Goal: Task Accomplishment & Management: Manage account settings

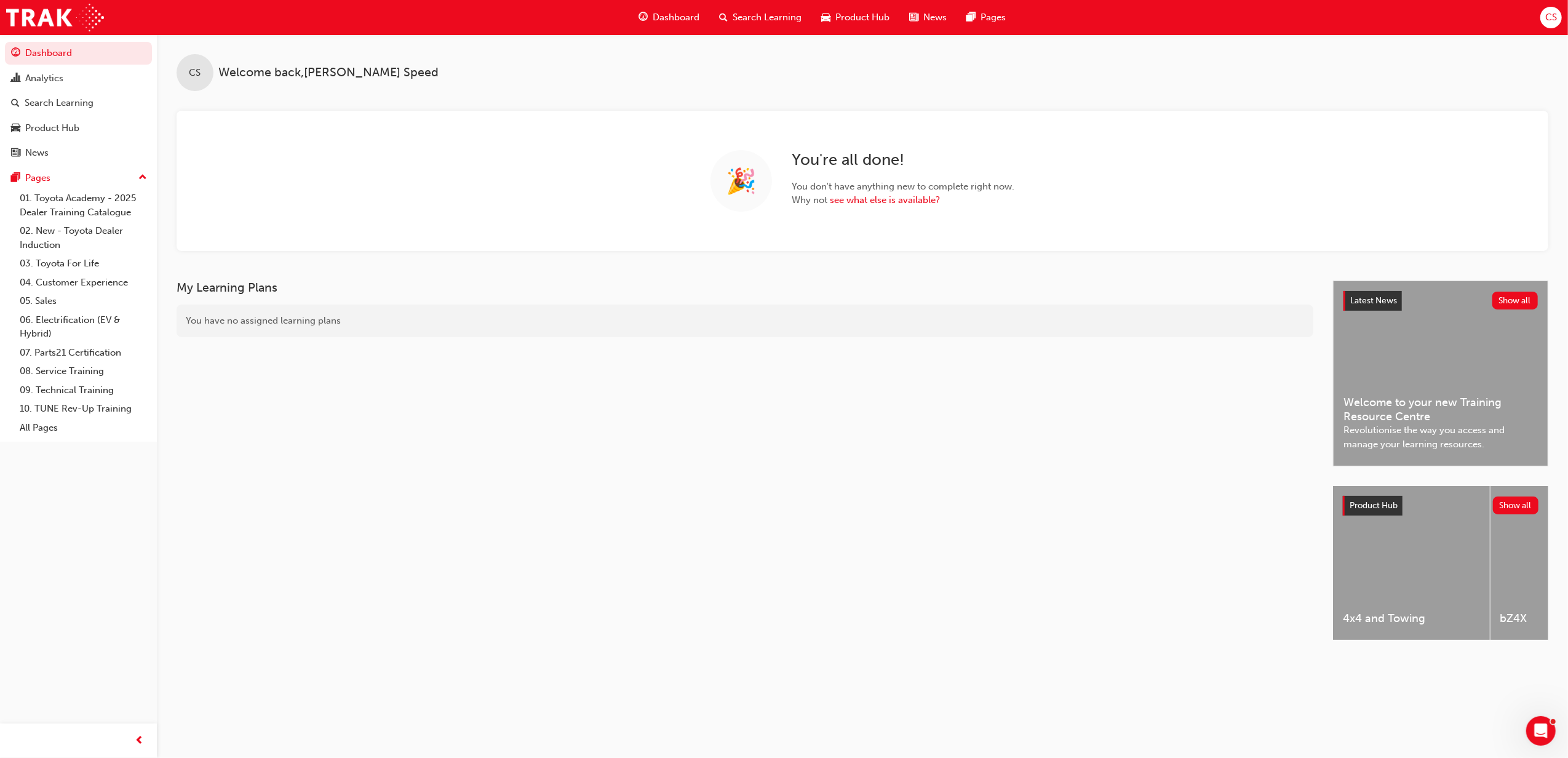
click at [759, 22] on span "Search Learning" at bounding box center [767, 17] width 69 height 14
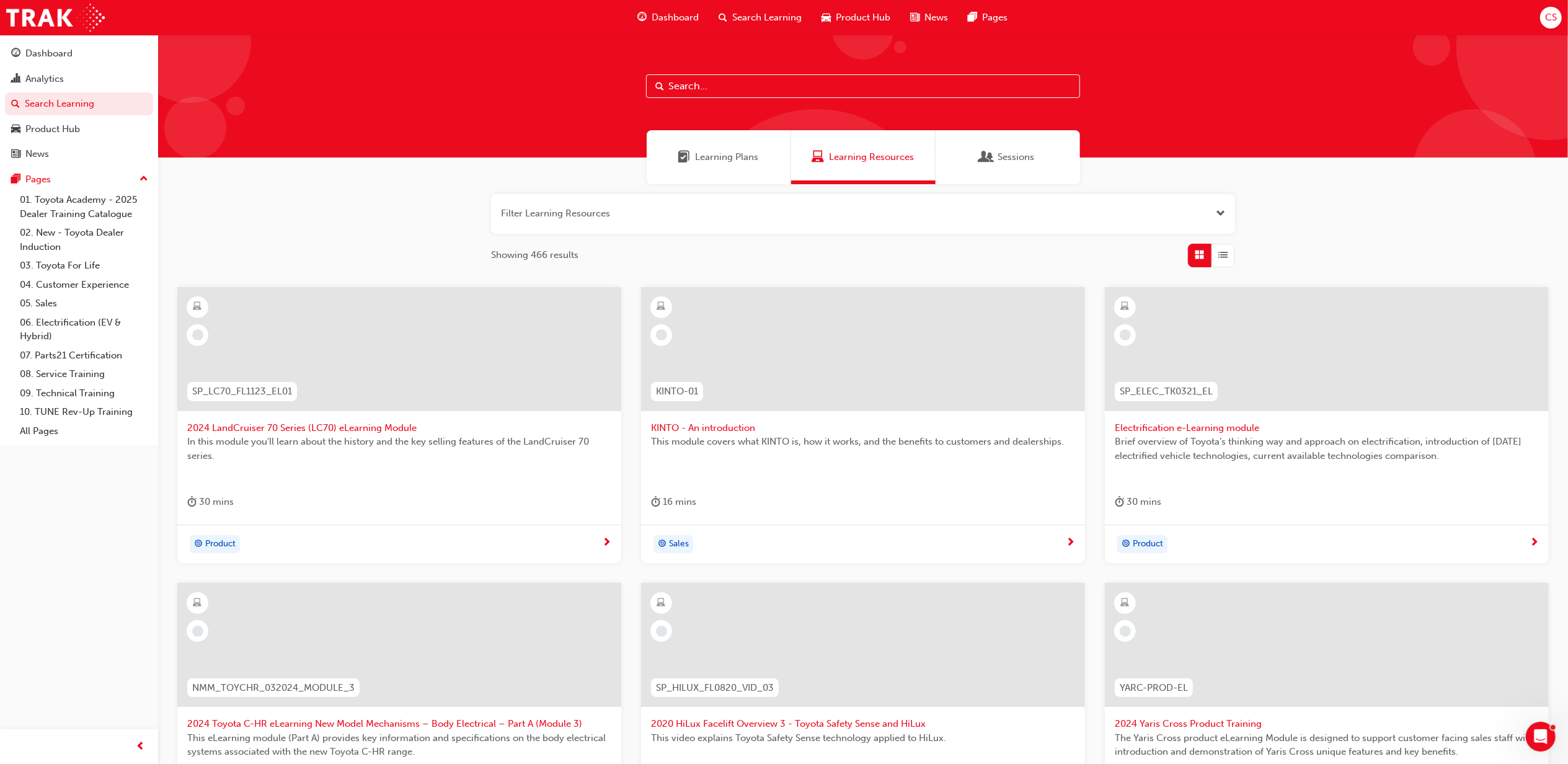
click at [762, 81] on input "text" at bounding box center [863, 86] width 434 height 24
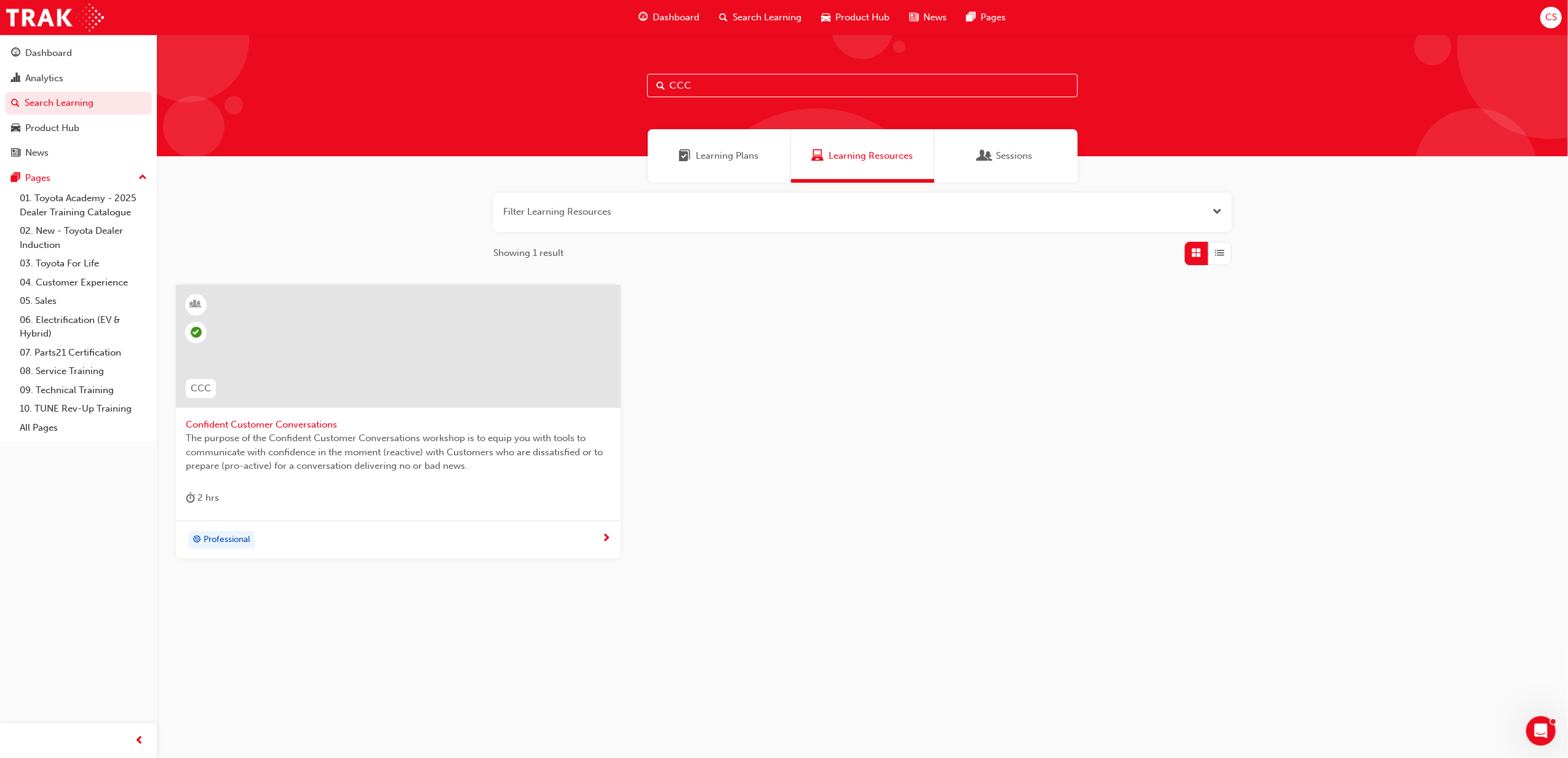
type input "CCC"
click at [243, 426] on span "Confident Customer Conversations" at bounding box center [398, 424] width 425 height 14
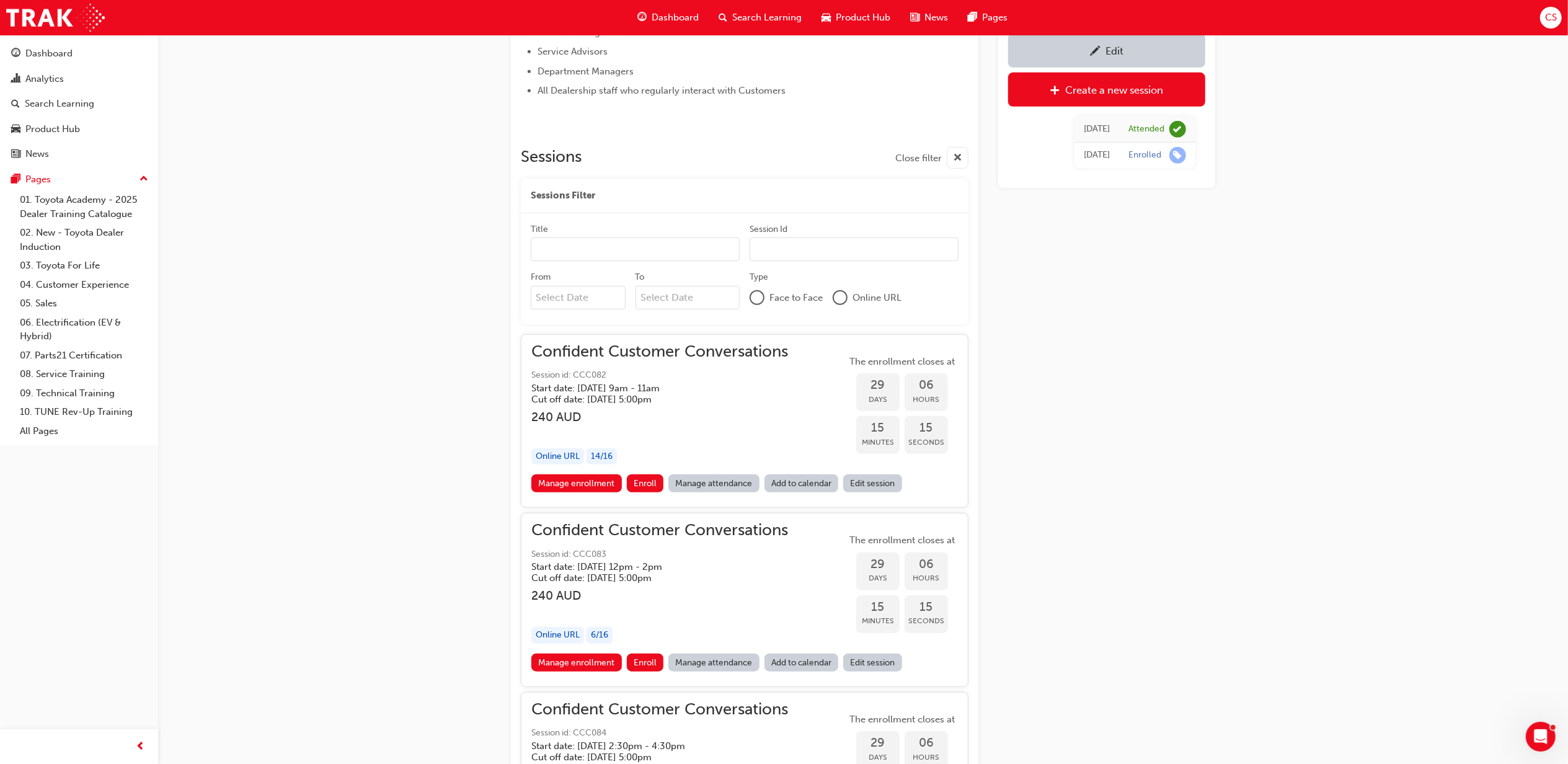
scroll to position [878, 0]
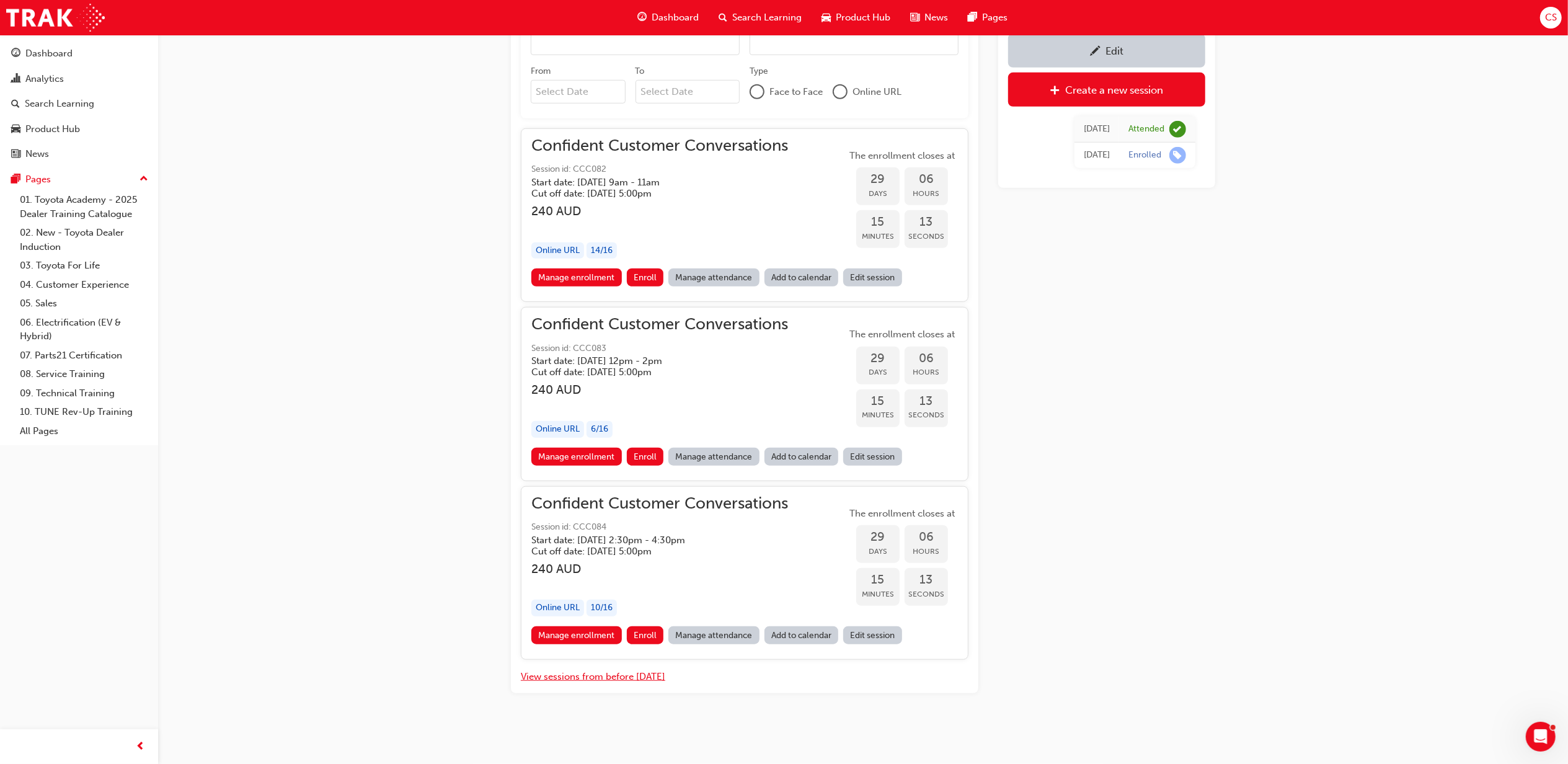
click at [633, 675] on button "View sessions from before [DATE]" at bounding box center [593, 677] width 144 height 14
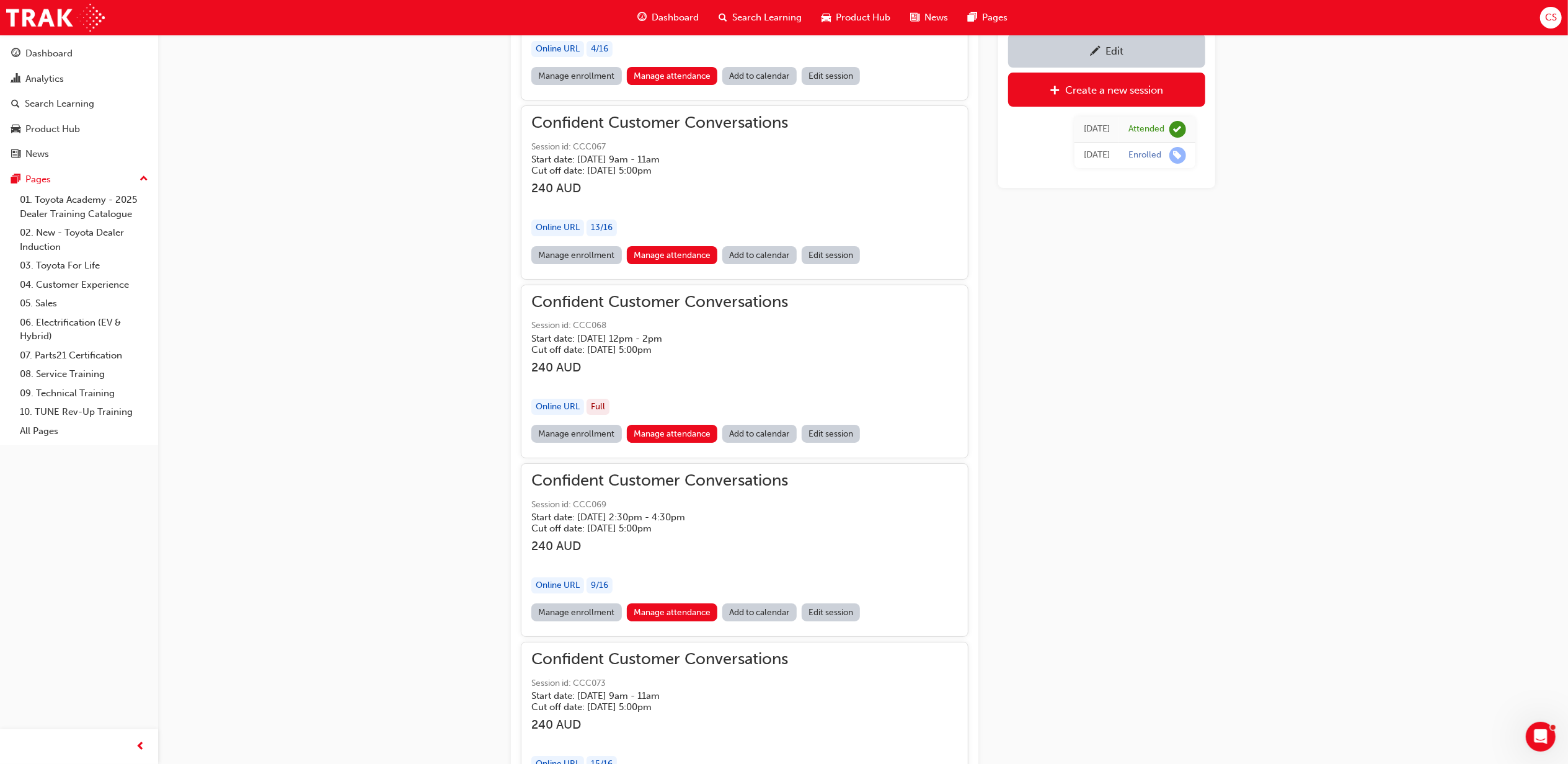
scroll to position [13940, 0]
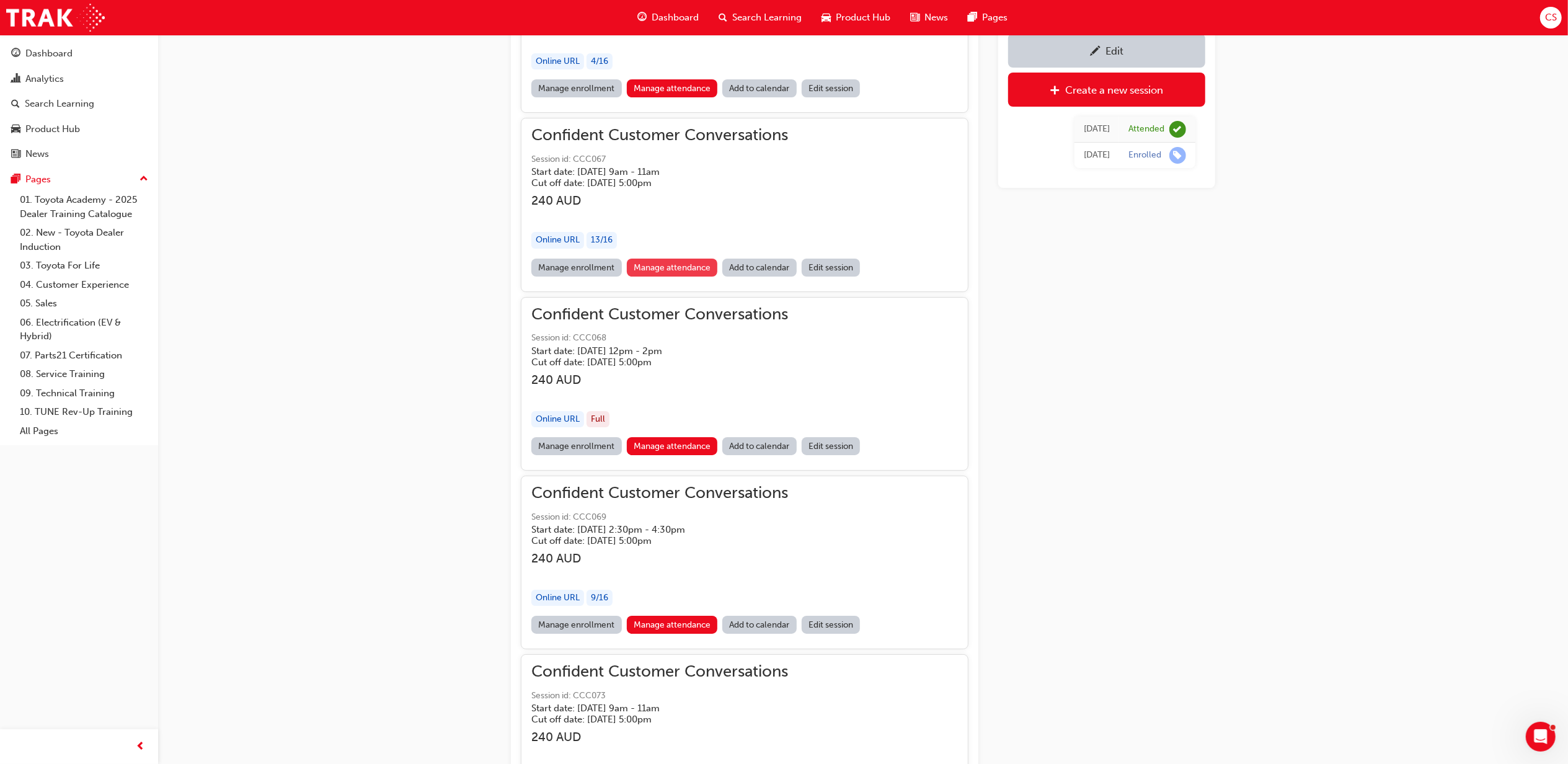
click at [673, 277] on link "Manage attendance" at bounding box center [673, 267] width 91 height 18
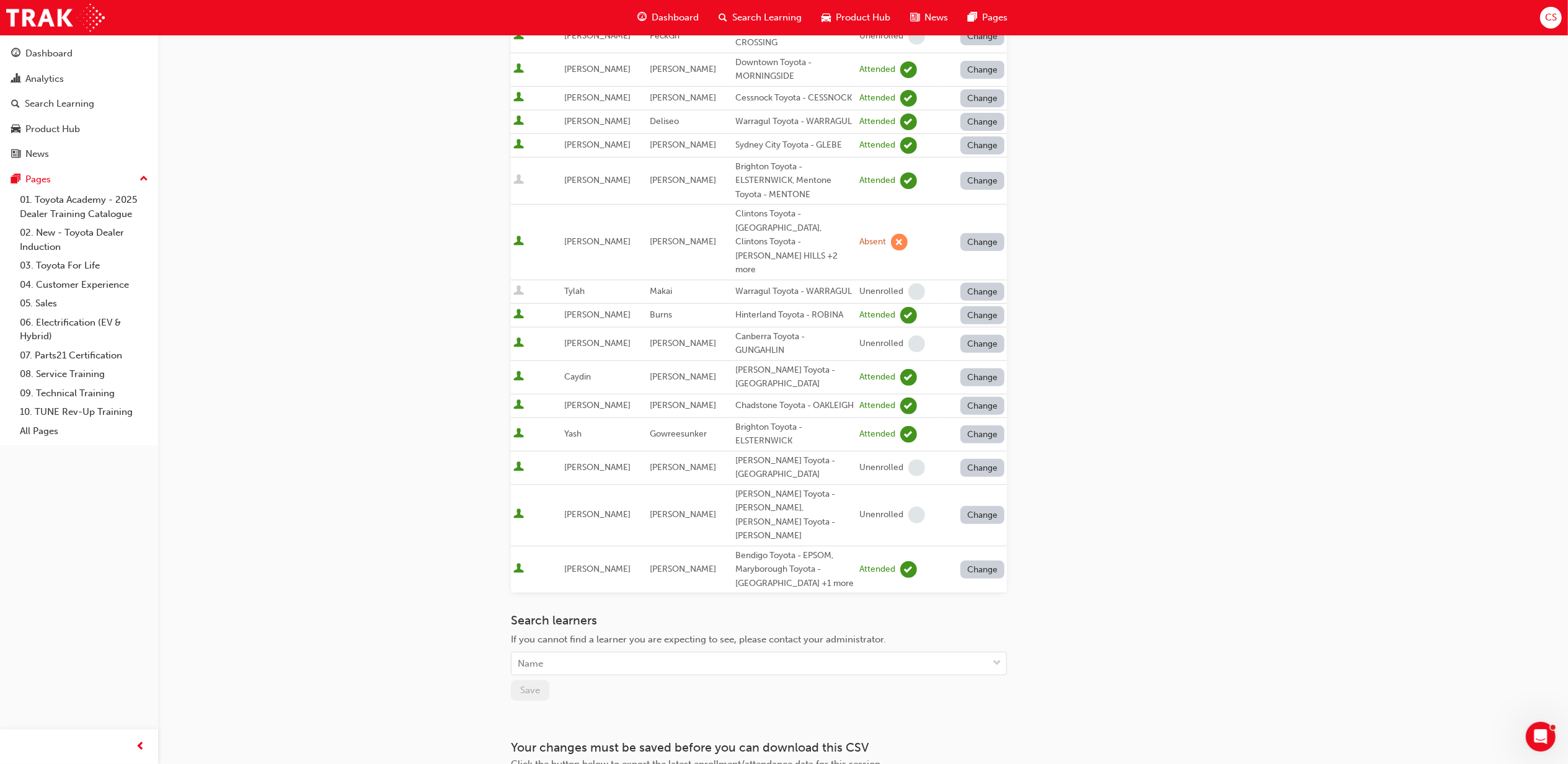
scroll to position [422, 0]
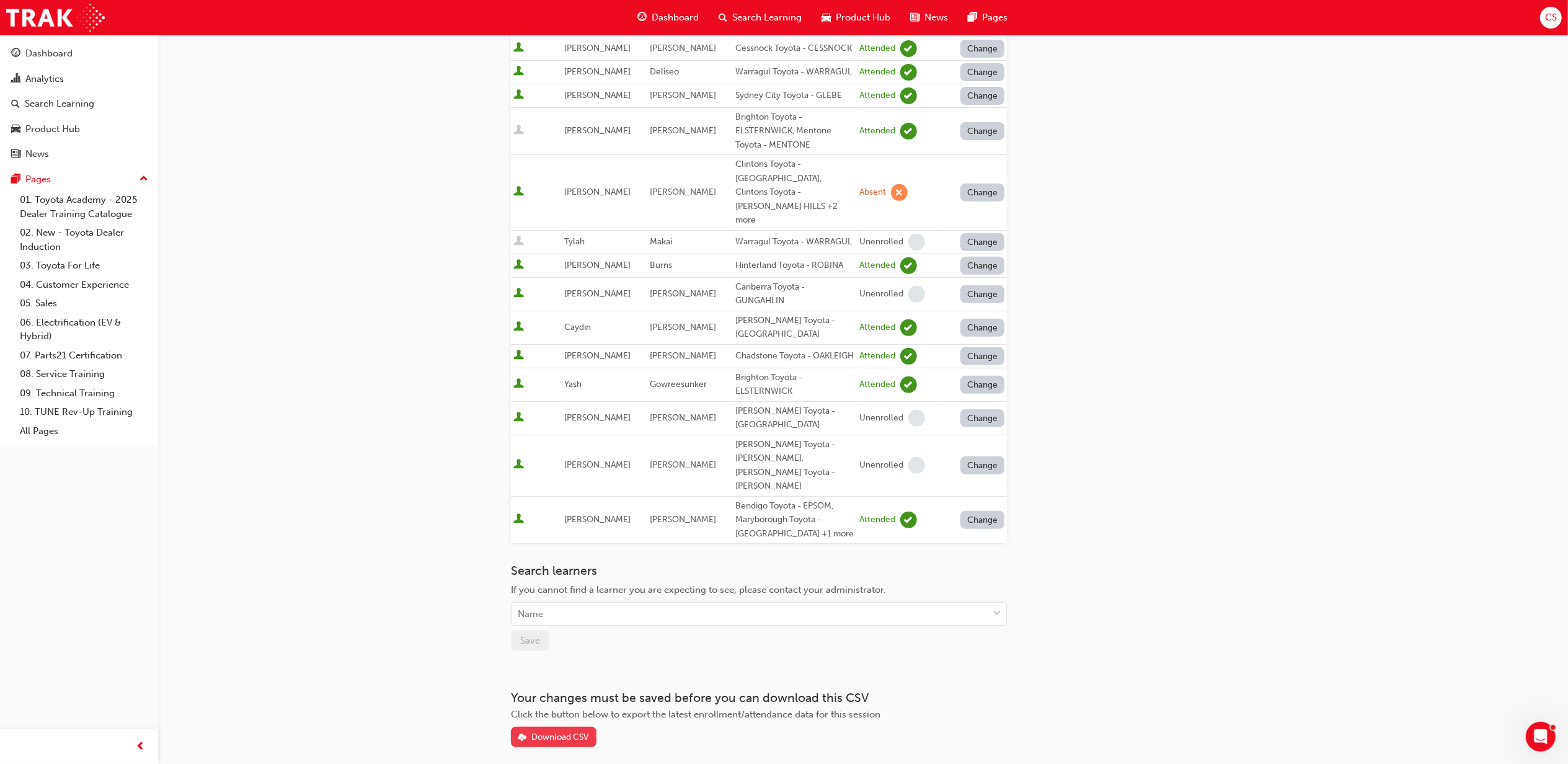
click at [579, 732] on div "Download CSV" at bounding box center [560, 736] width 58 height 10
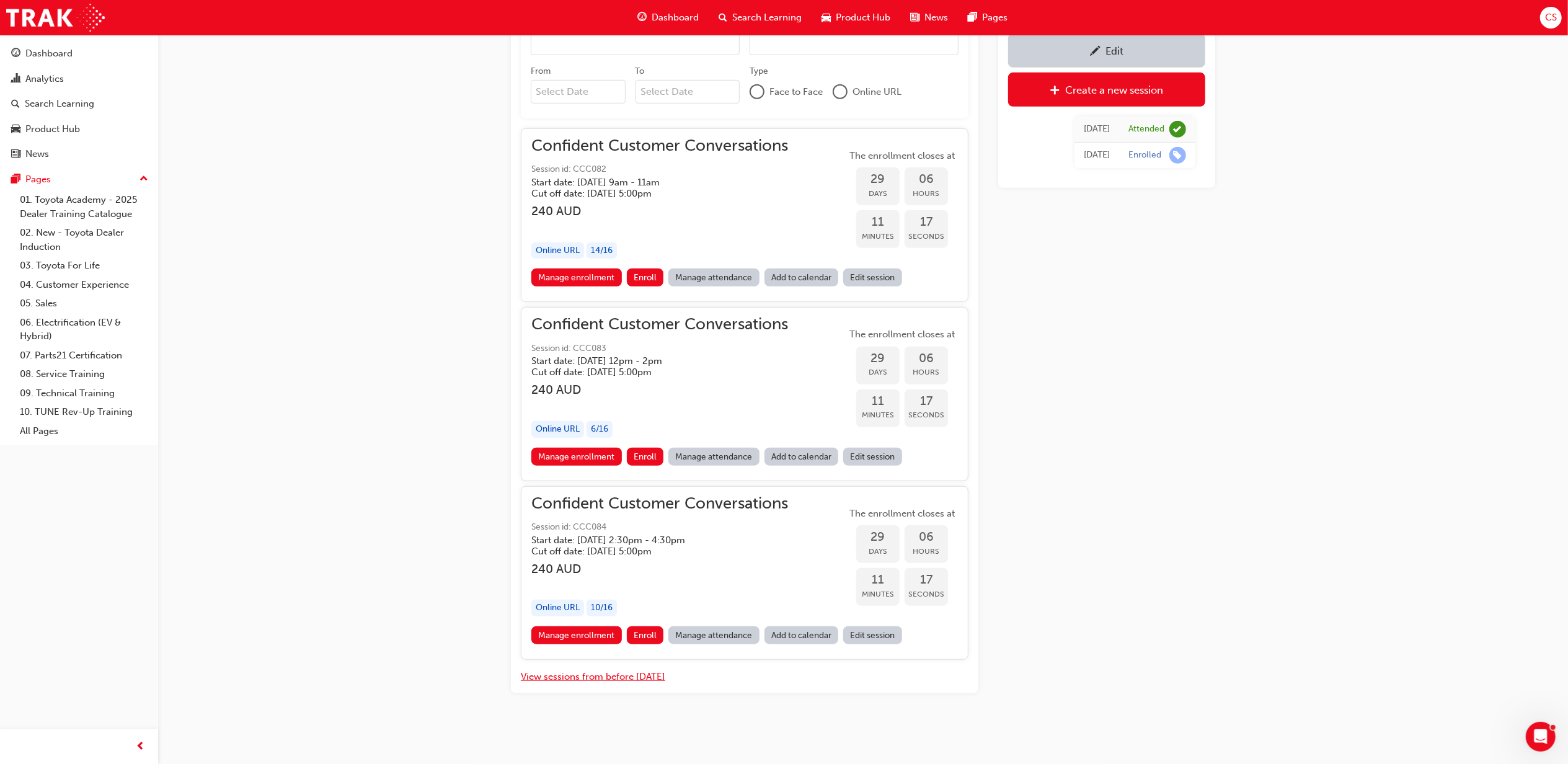
click at [643, 678] on button "View sessions from before [DATE]" at bounding box center [593, 677] width 144 height 14
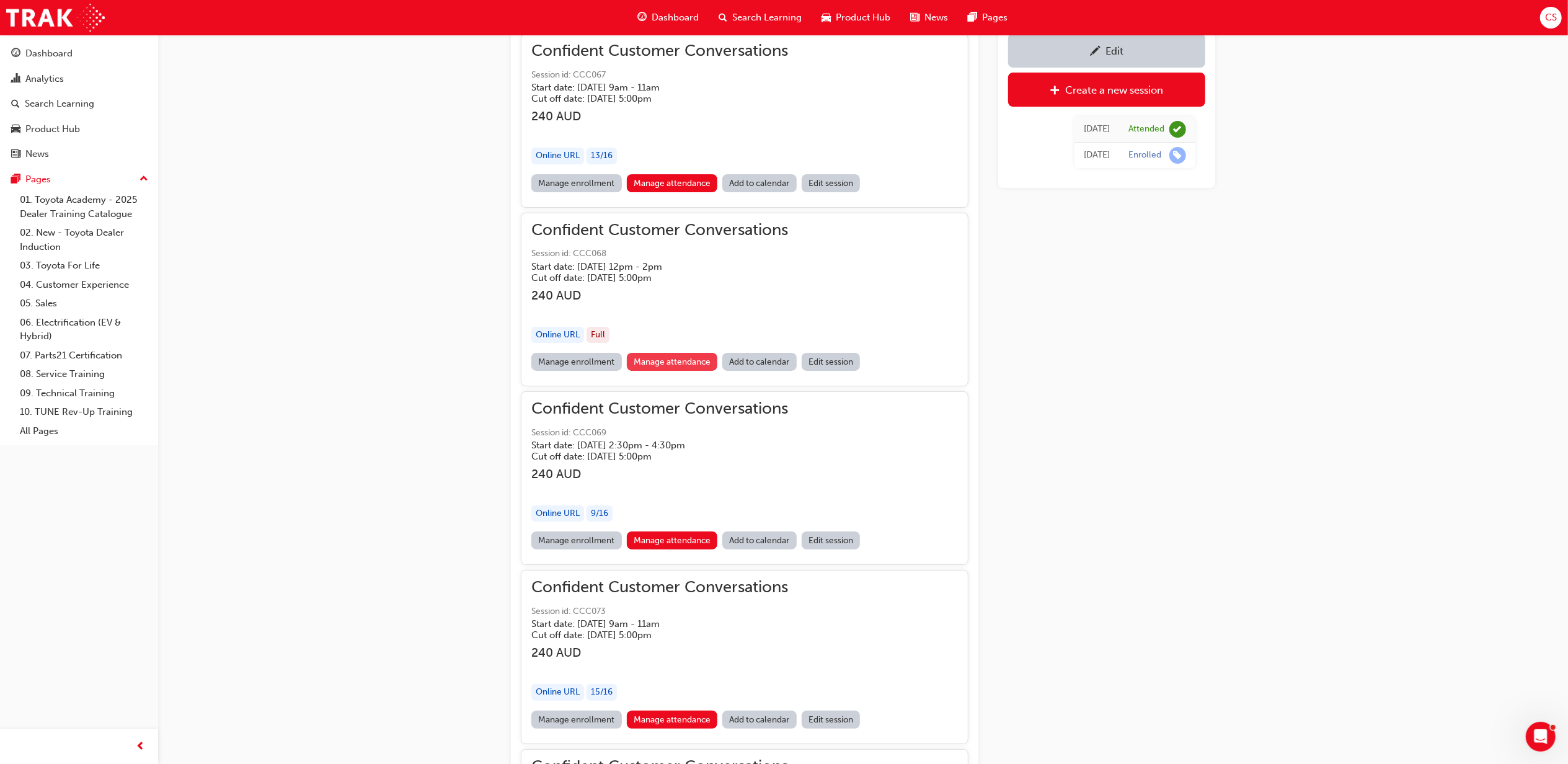
scroll to position [14023, 0]
click at [679, 372] on link "Manage attendance" at bounding box center [673, 363] width 91 height 18
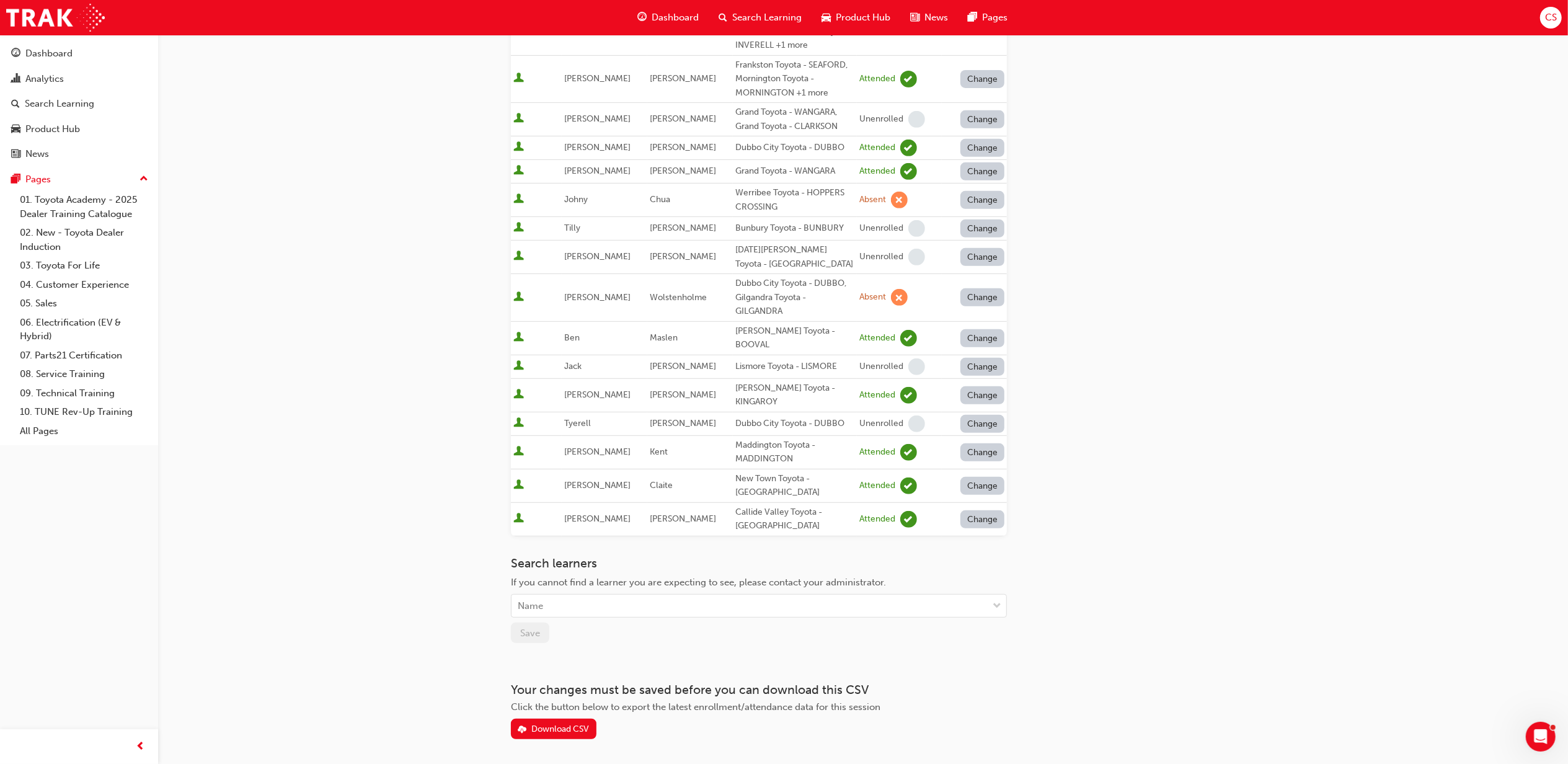
scroll to position [496, 0]
click at [559, 721] on div "Download CSV" at bounding box center [560, 726] width 58 height 10
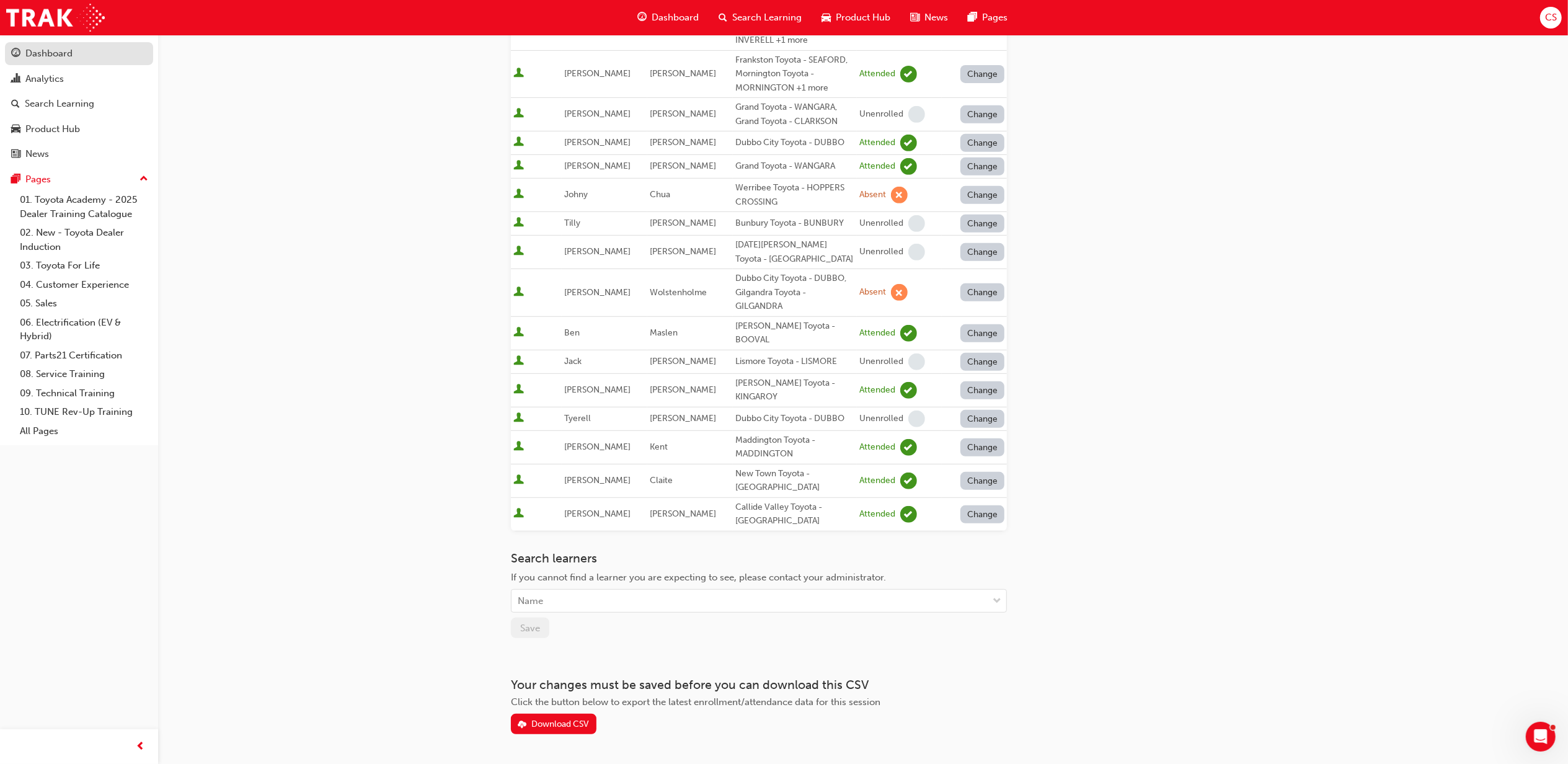
scroll to position [499, 0]
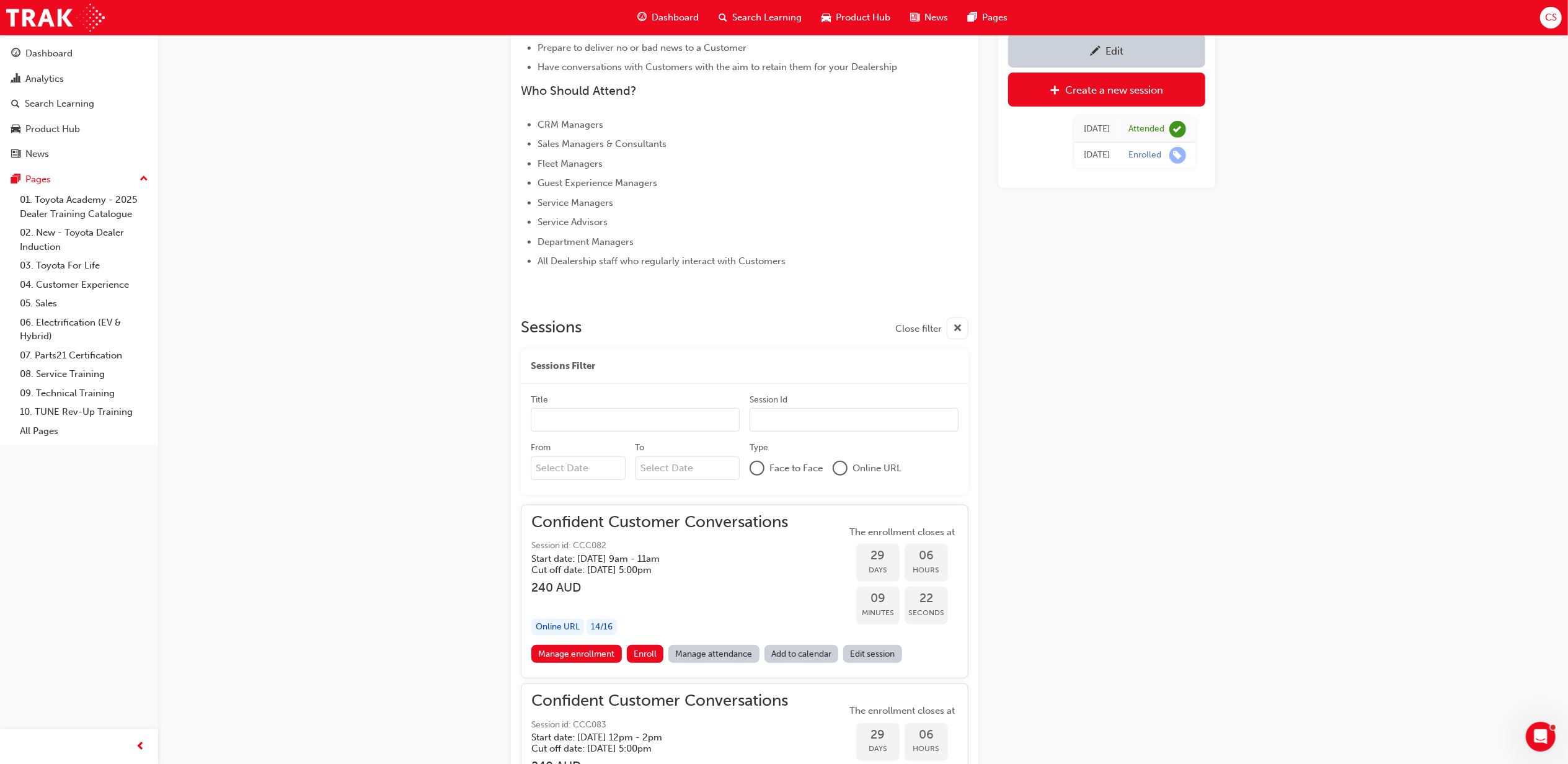
scroll to position [878, 0]
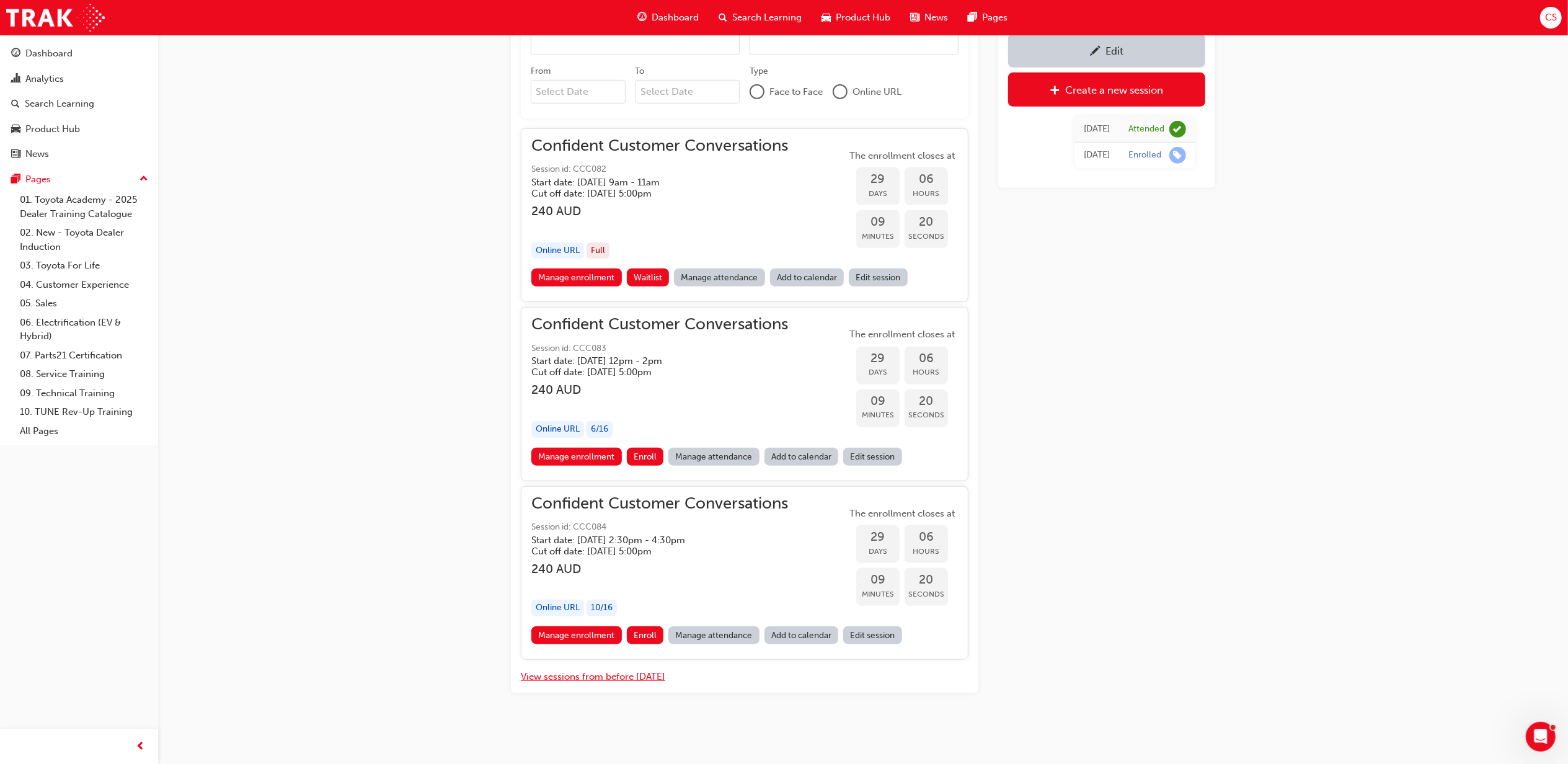
click at [641, 675] on button "View sessions from before [DATE]" at bounding box center [593, 677] width 144 height 14
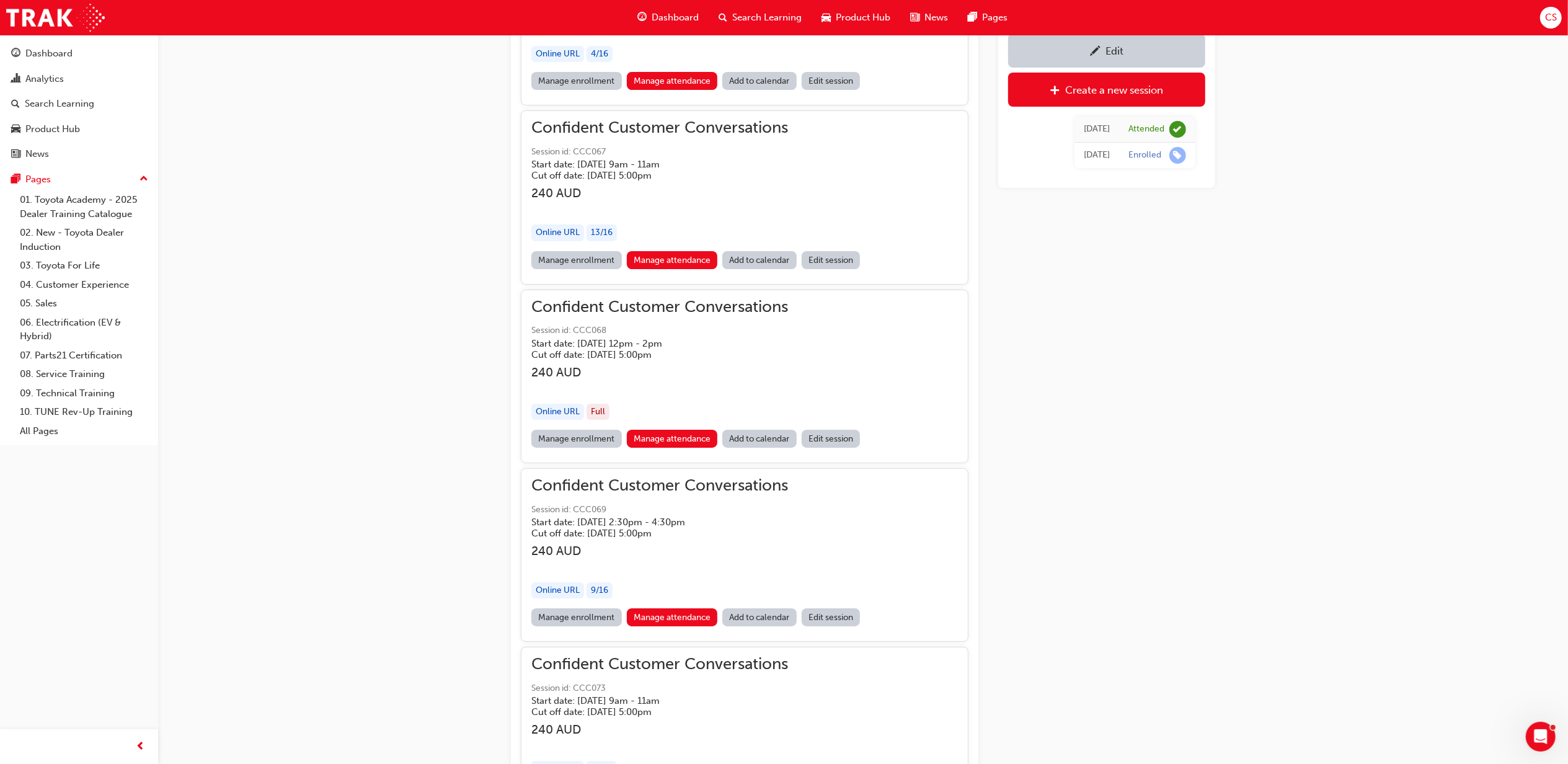
scroll to position [13940, 0]
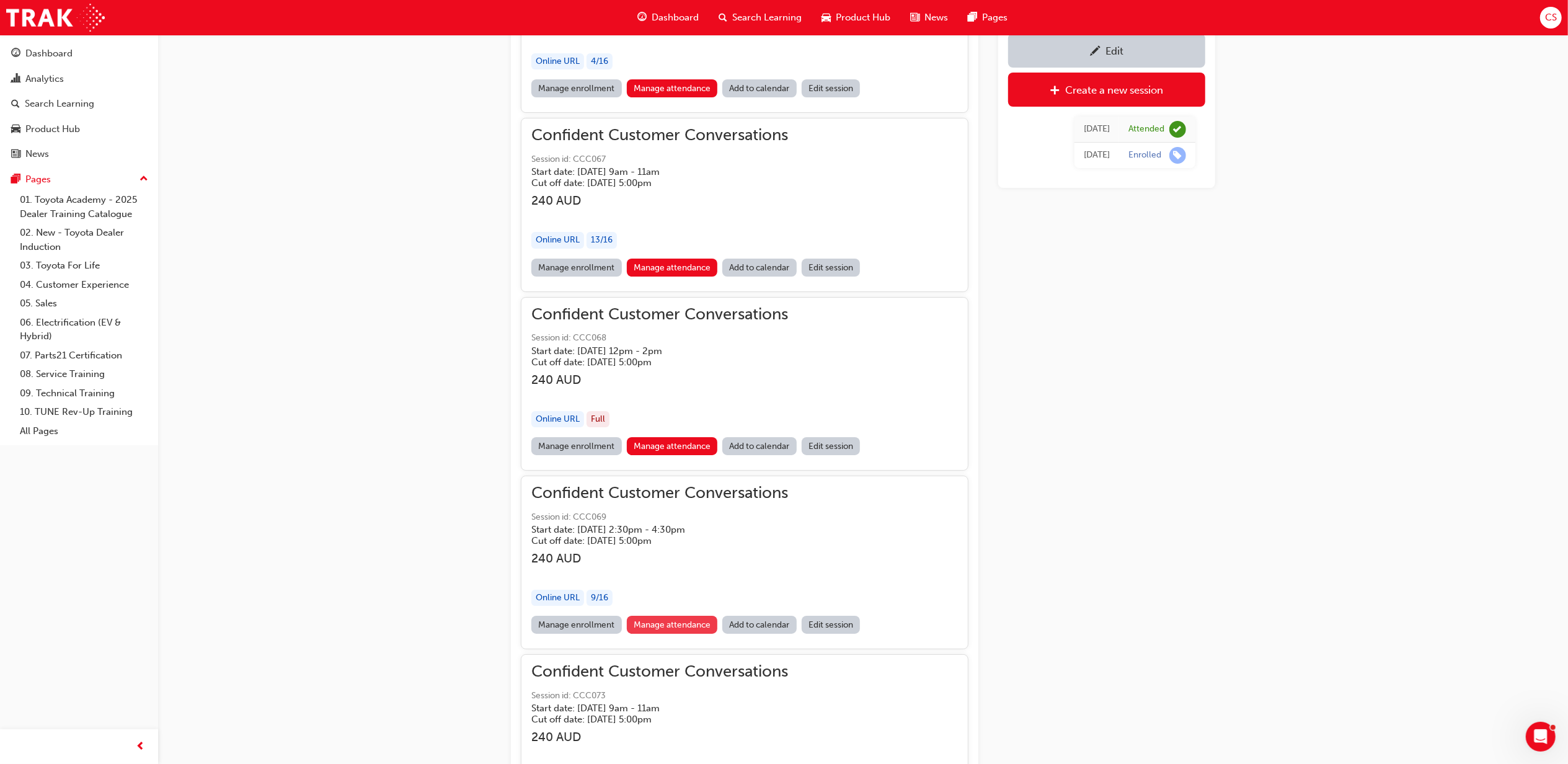
click at [672, 634] on link "Manage attendance" at bounding box center [673, 624] width 91 height 18
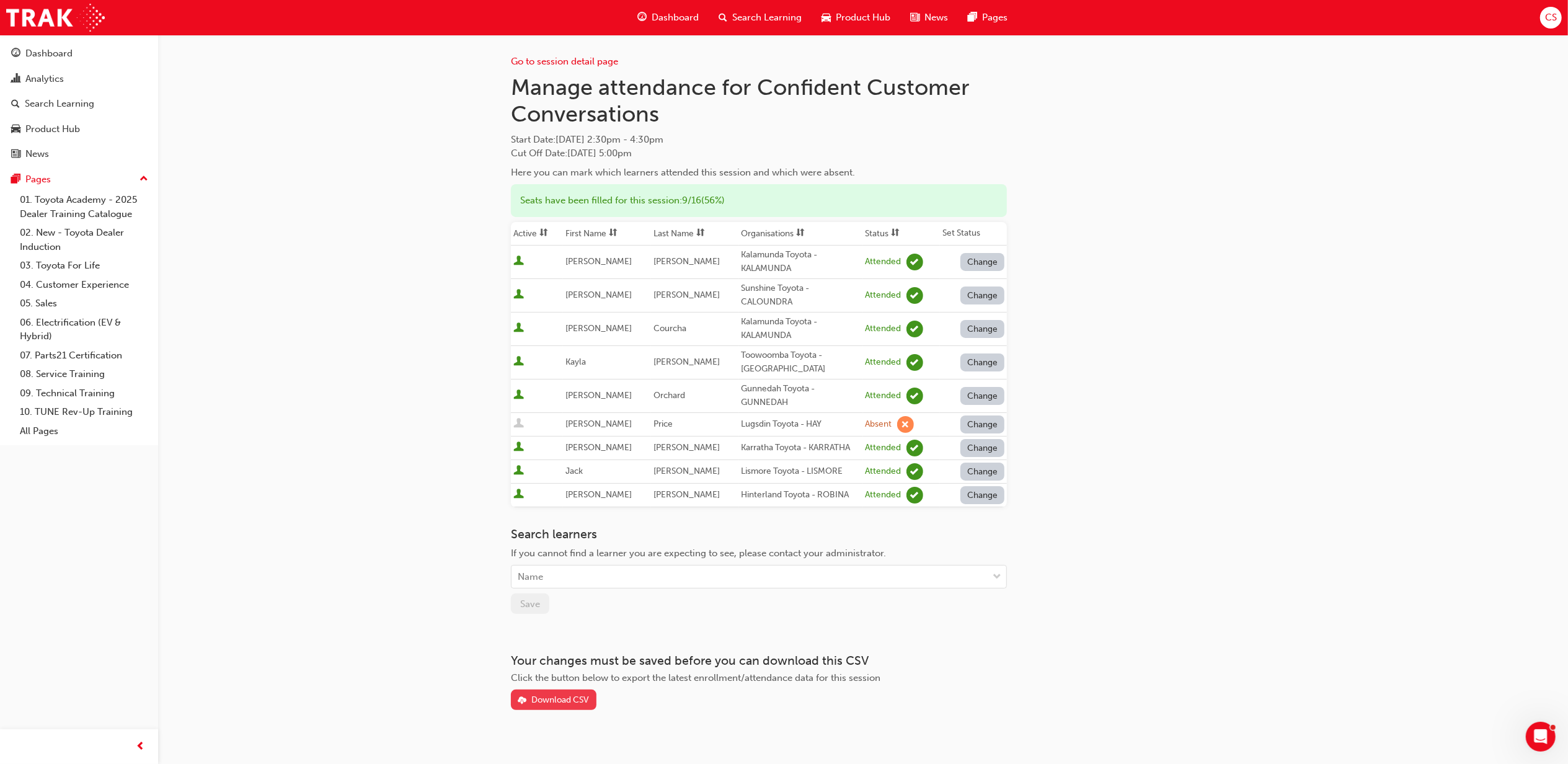
click at [562, 704] on div "Download CSV" at bounding box center [560, 699] width 58 height 10
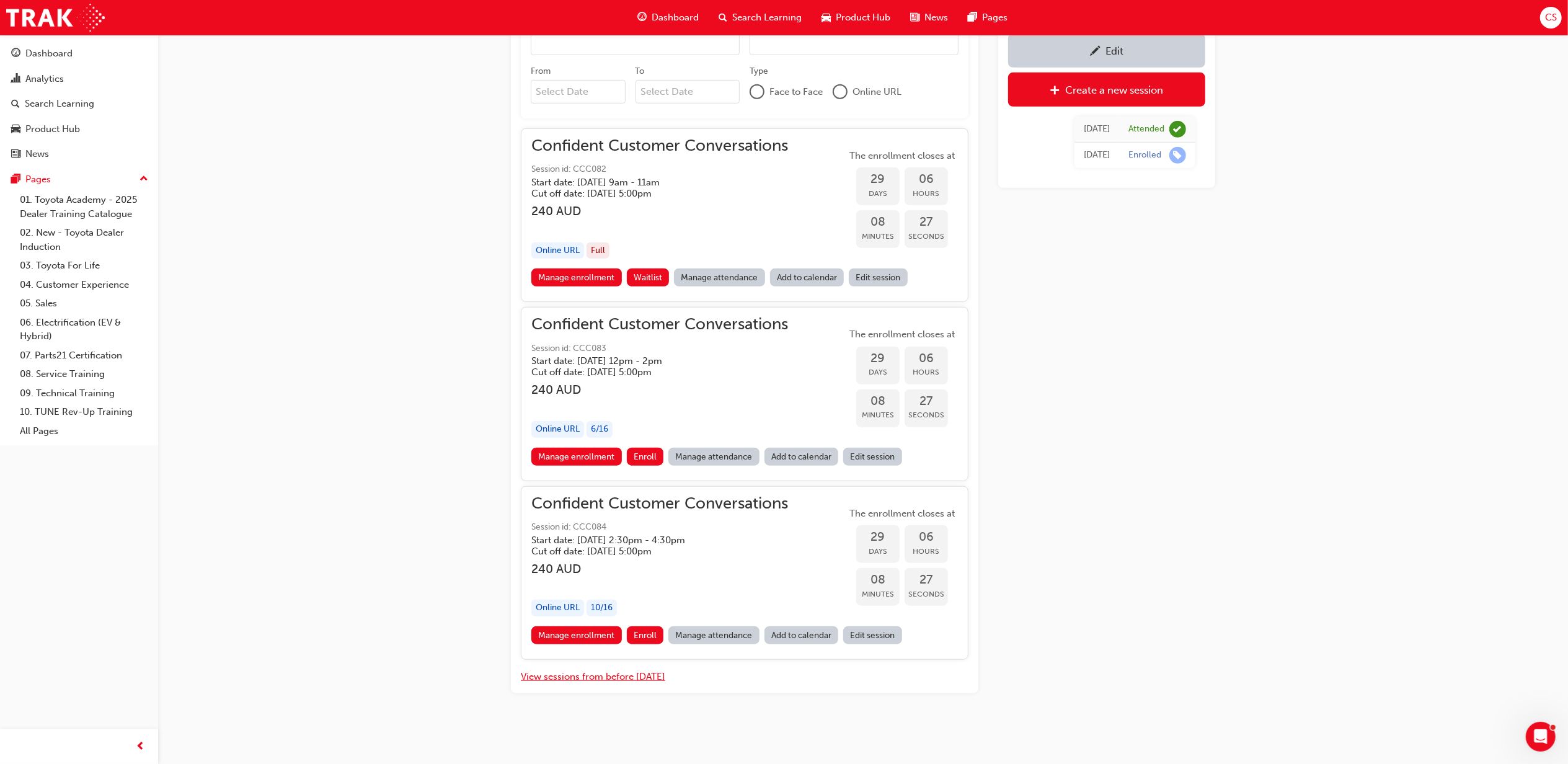
click at [613, 682] on button "View sessions from before [DATE]" at bounding box center [593, 677] width 144 height 14
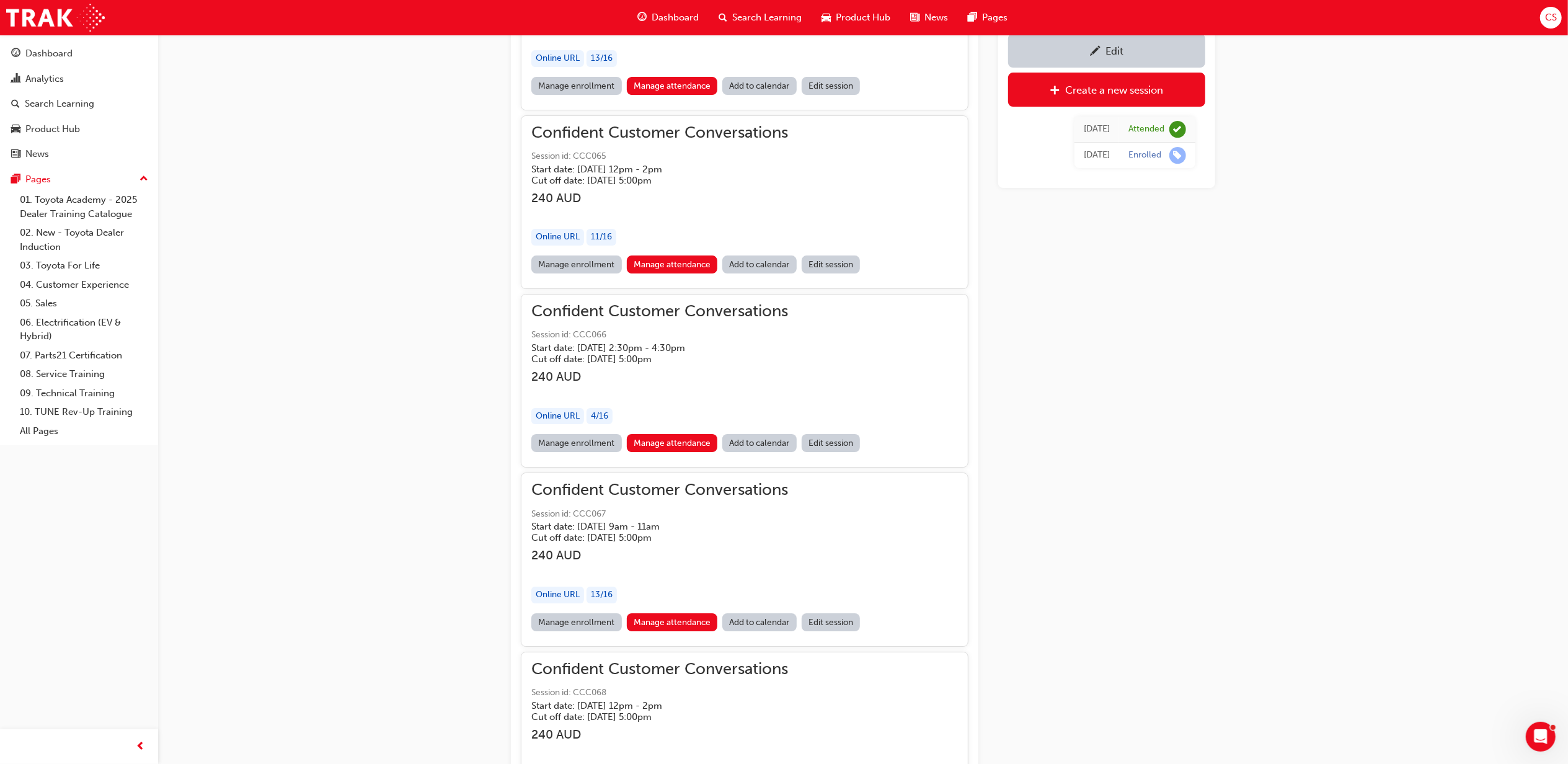
scroll to position [14519, 0]
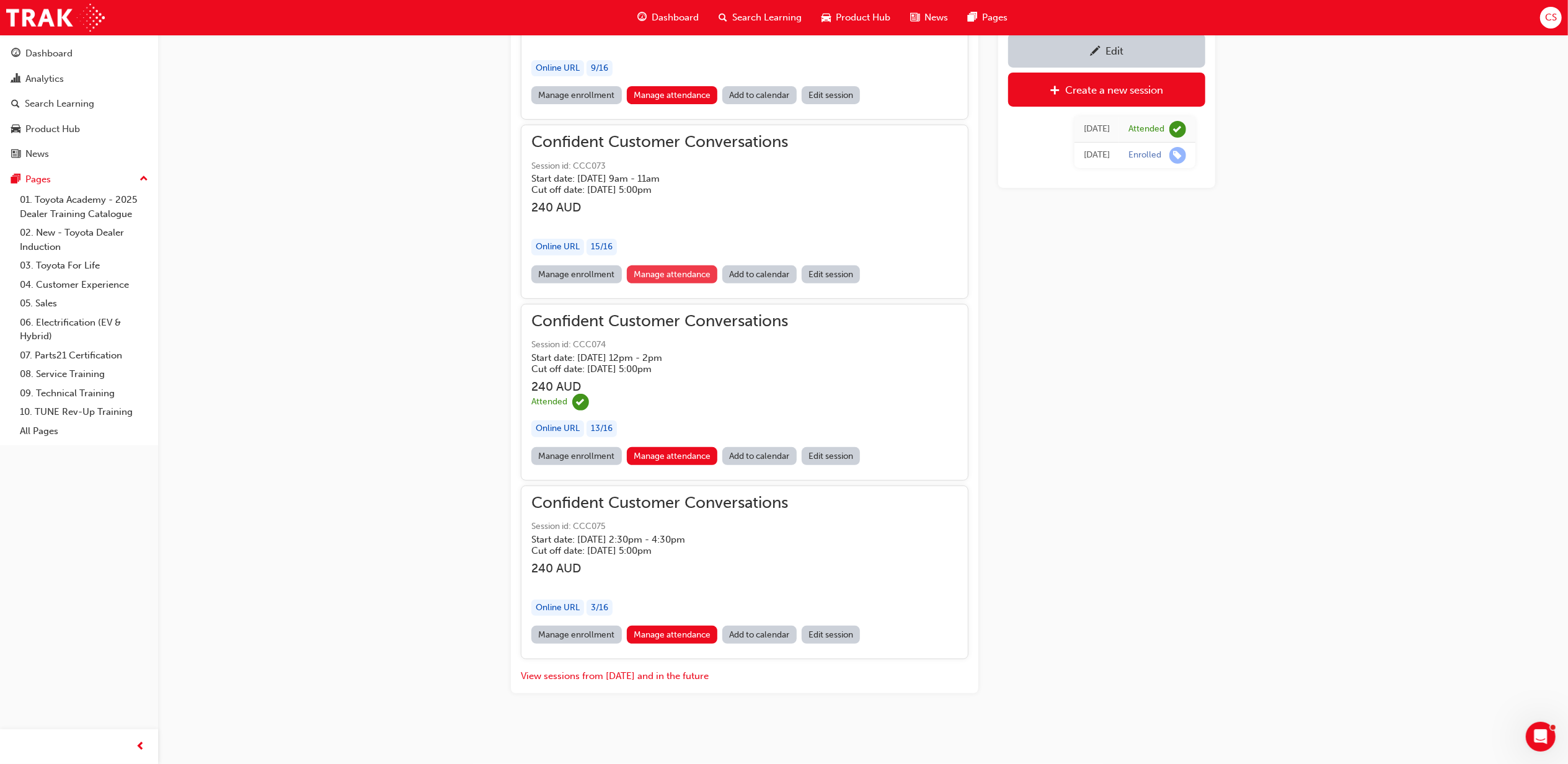
click at [684, 266] on link "Manage attendance" at bounding box center [673, 274] width 91 height 18
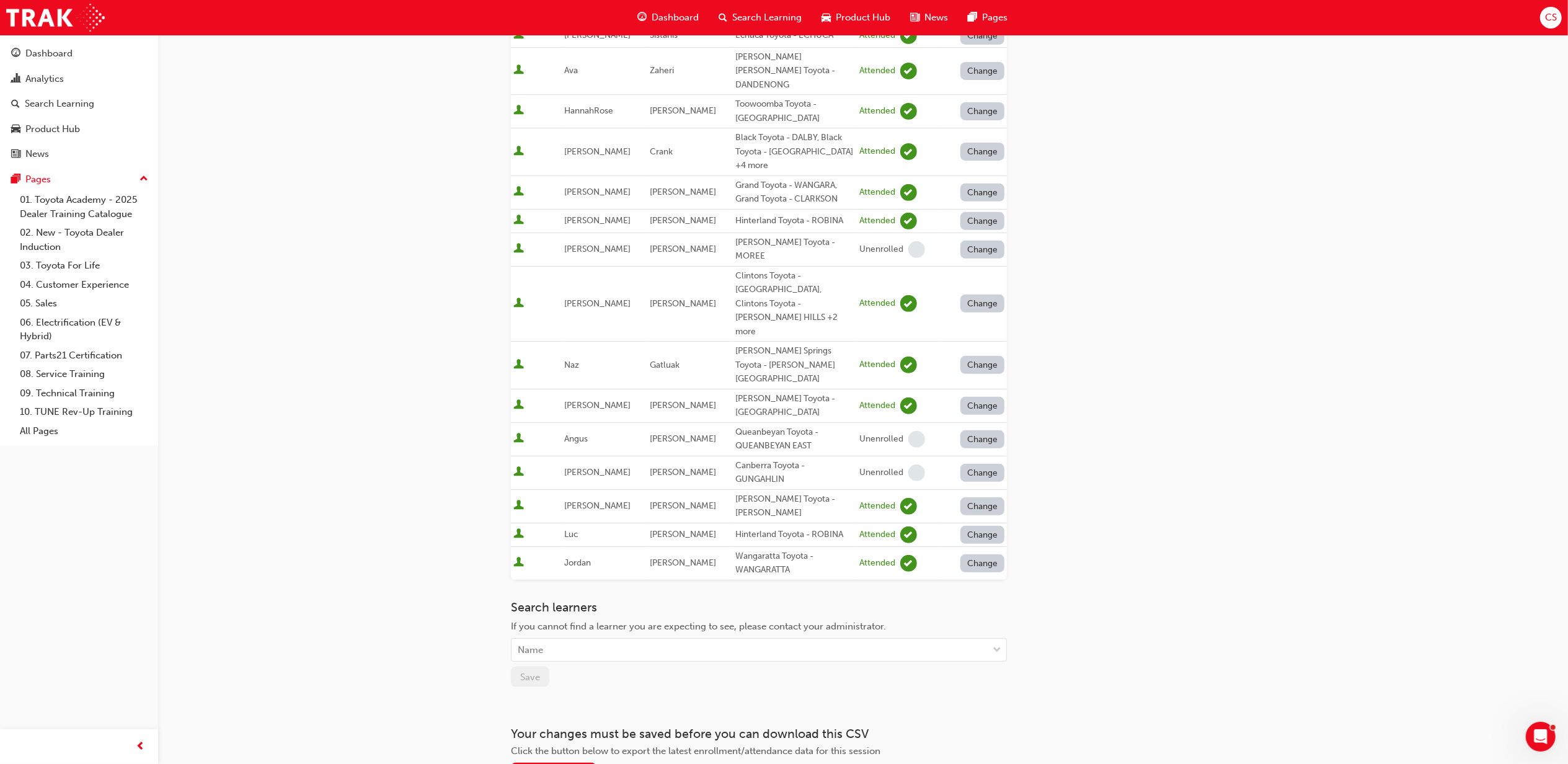
scroll to position [423, 0]
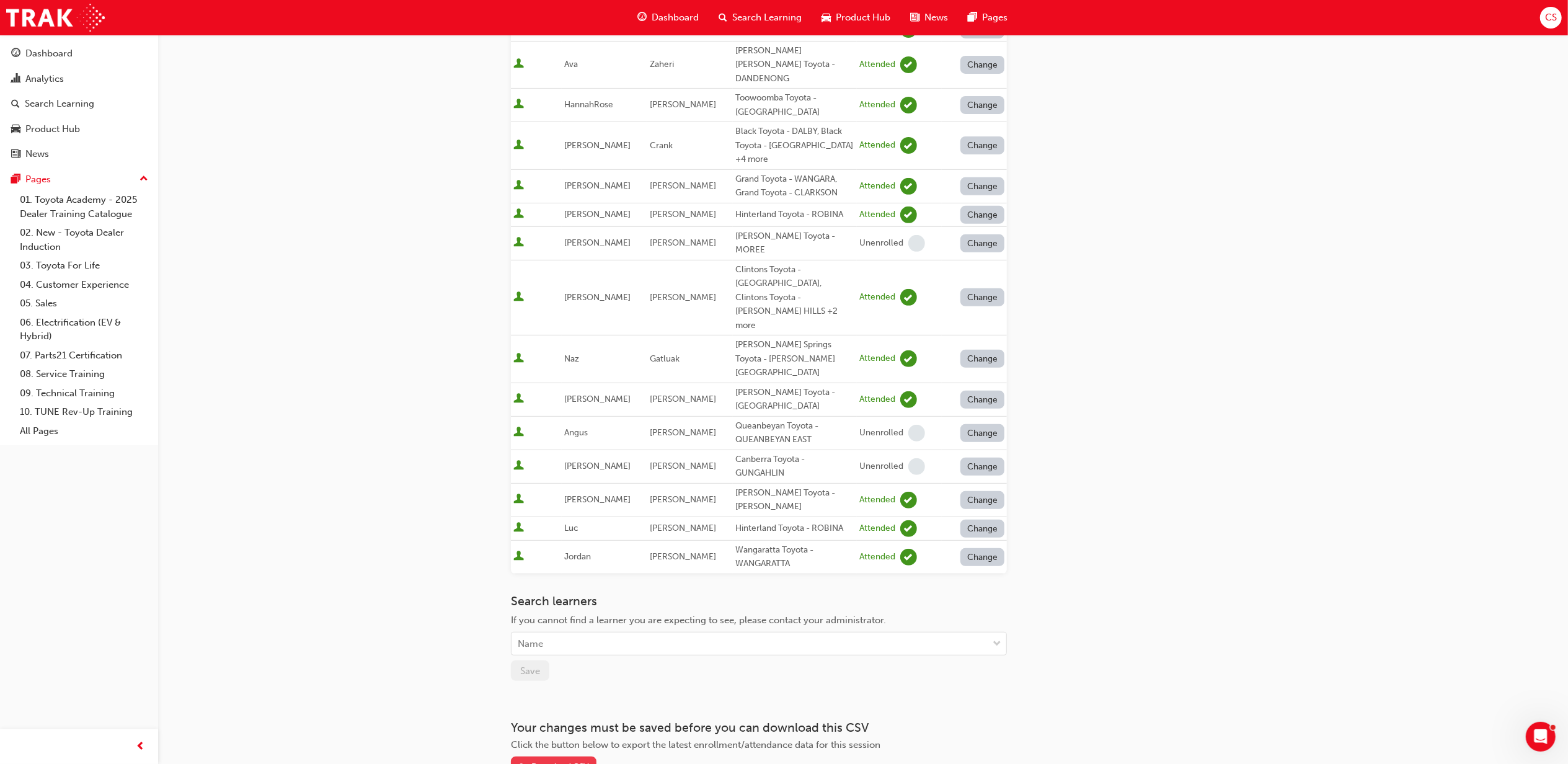
click at [566, 761] on div "Download CSV" at bounding box center [560, 766] width 58 height 10
click at [1412, 469] on div "Go to session detail page Manage attendance for Confident Customer Conversation…" at bounding box center [784, 212] width 1568 height 1270
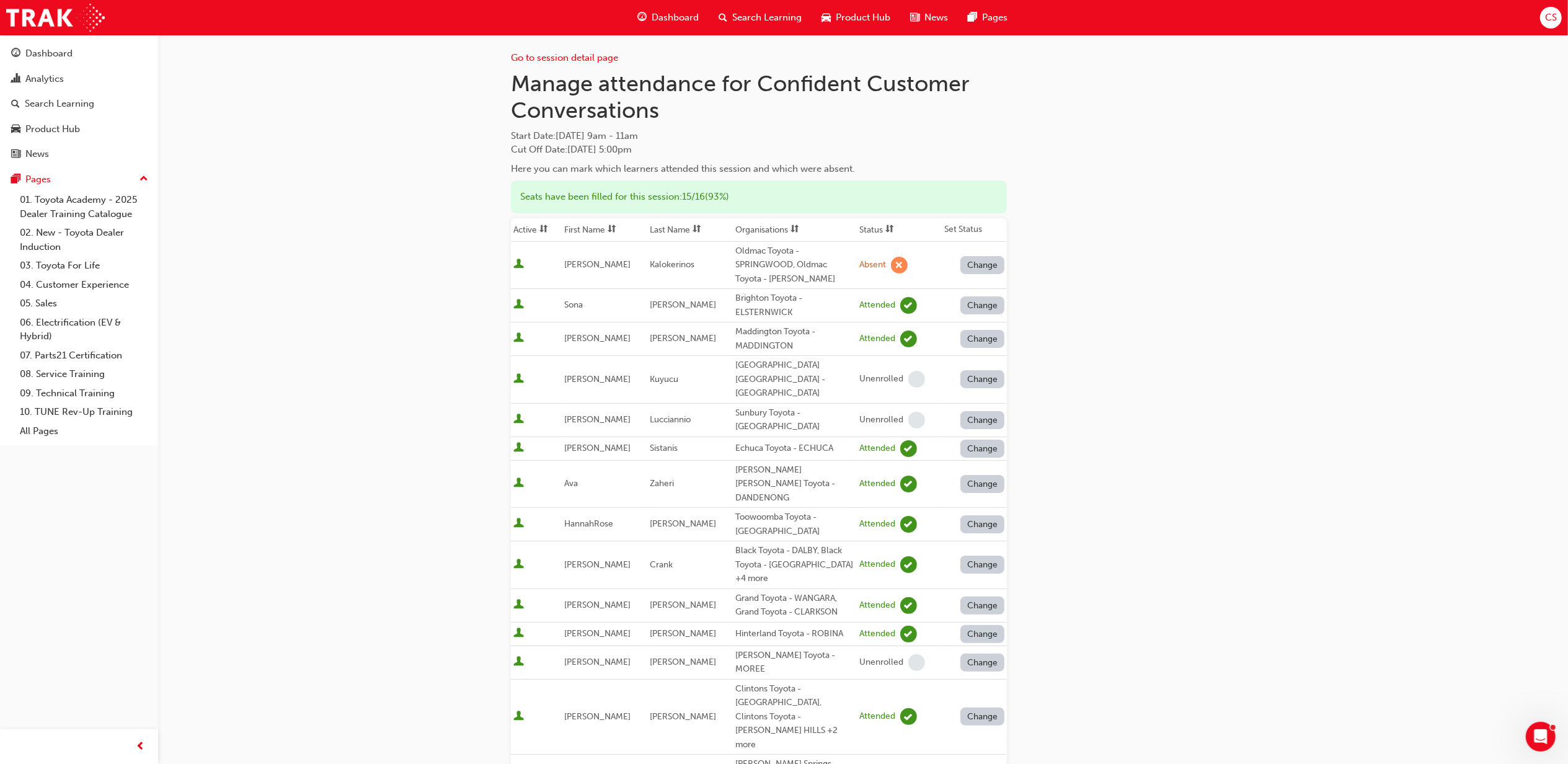
scroll to position [0, 0]
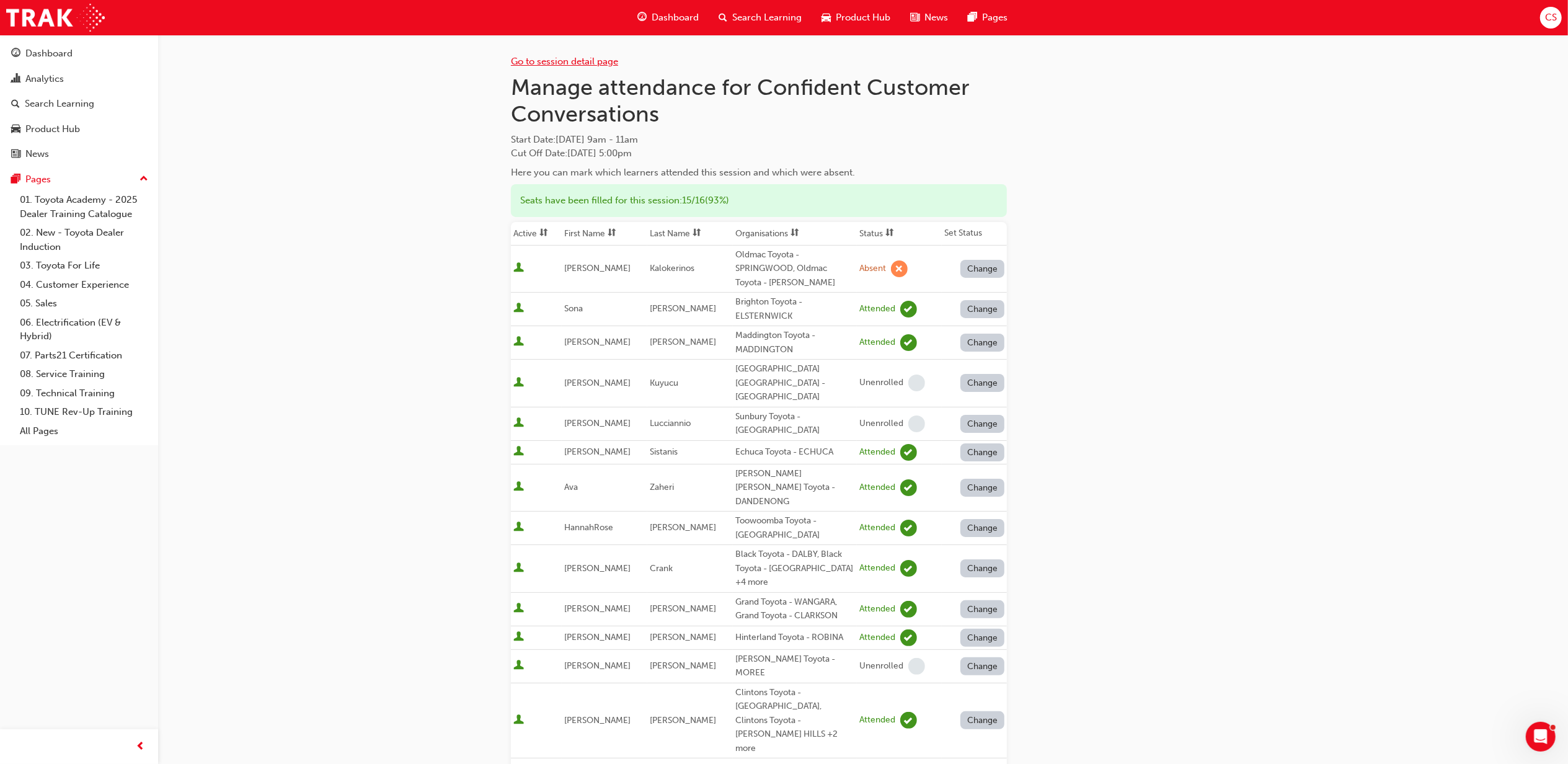
click at [554, 61] on link "Go to session detail page" at bounding box center [564, 62] width 107 height 11
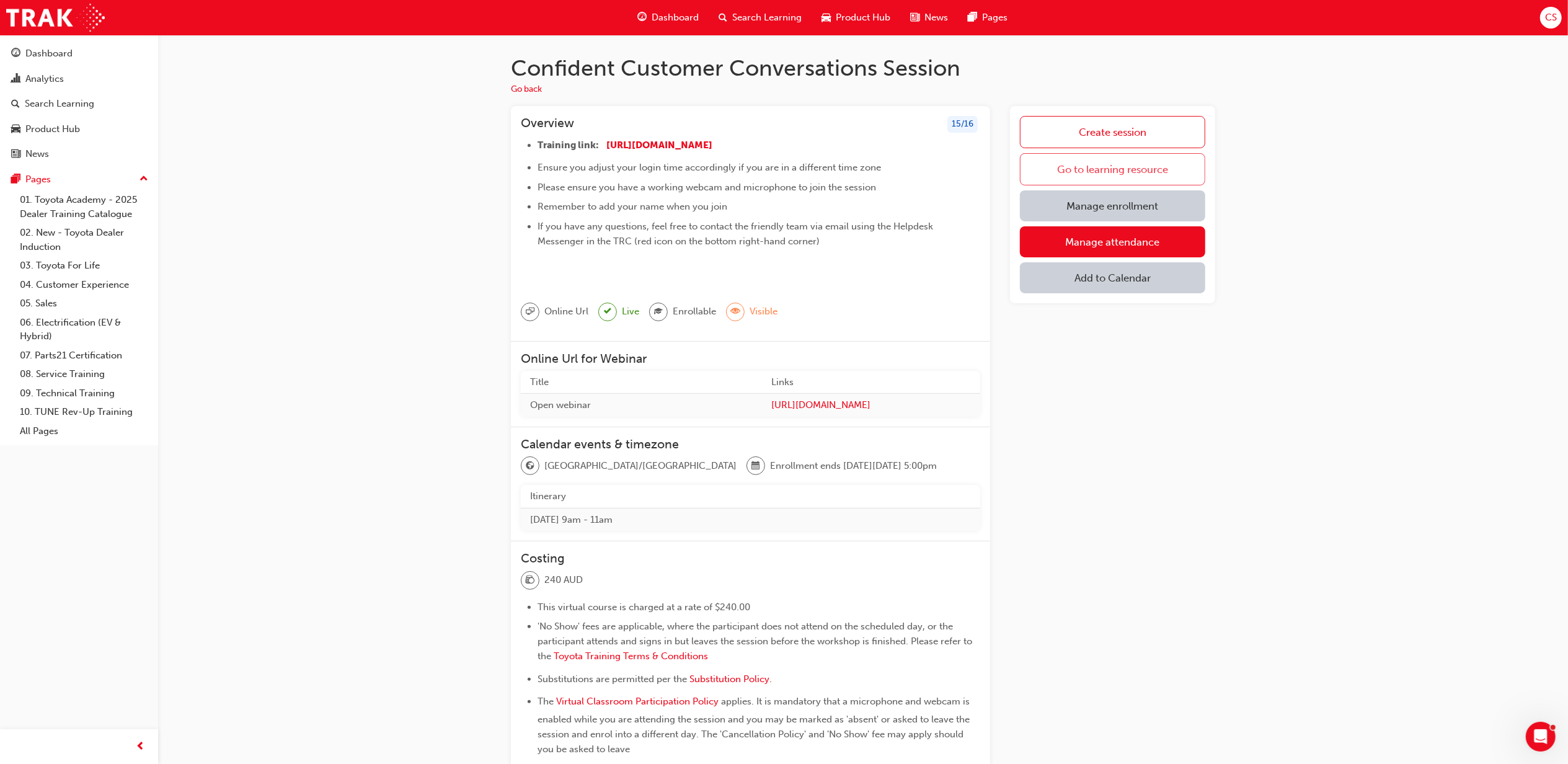
click at [1118, 168] on link "Go to learning resource" at bounding box center [1112, 169] width 185 height 32
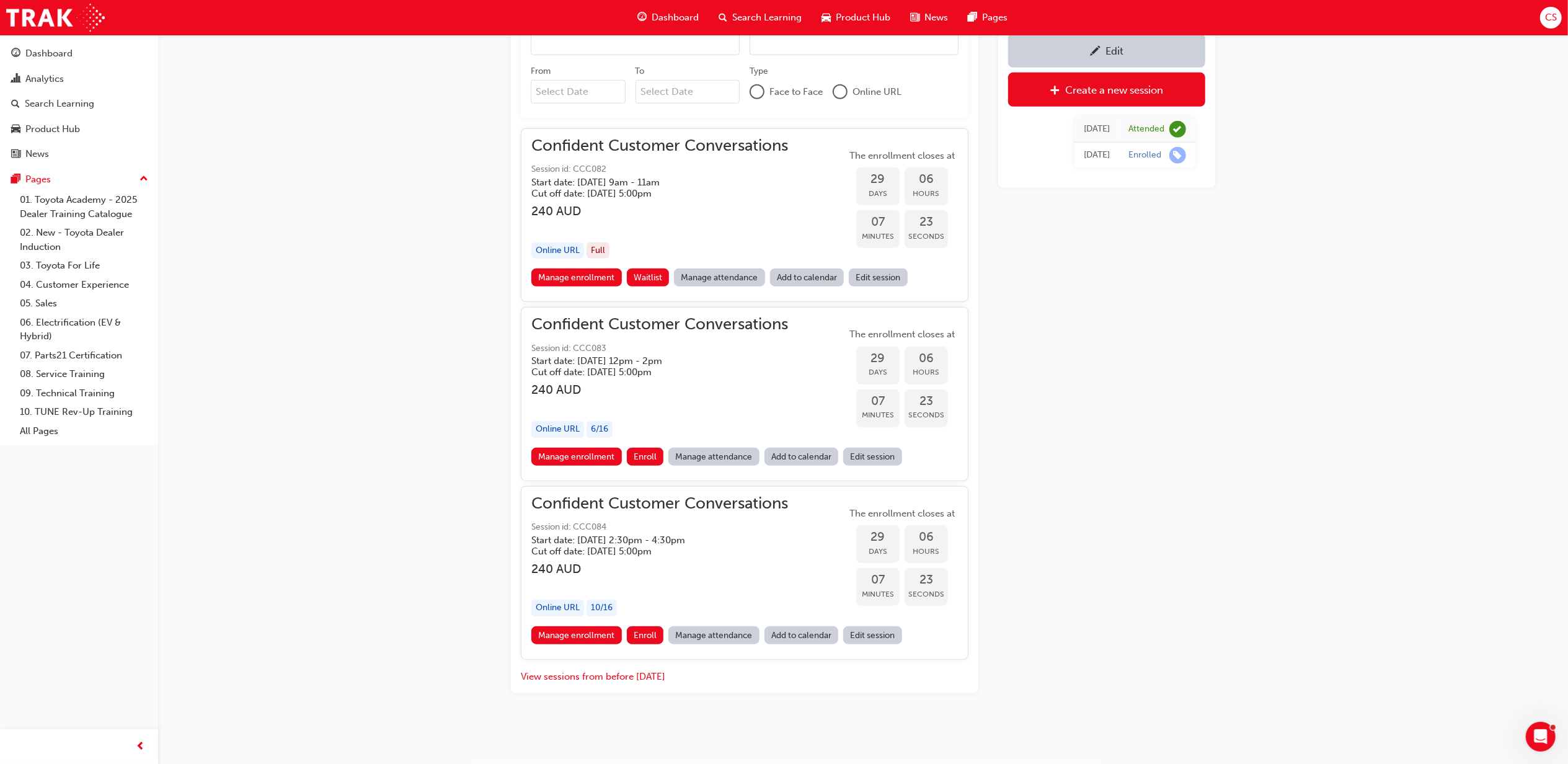
scroll to position [878, 0]
click at [595, 678] on button "View sessions from before [DATE]" at bounding box center [593, 677] width 144 height 14
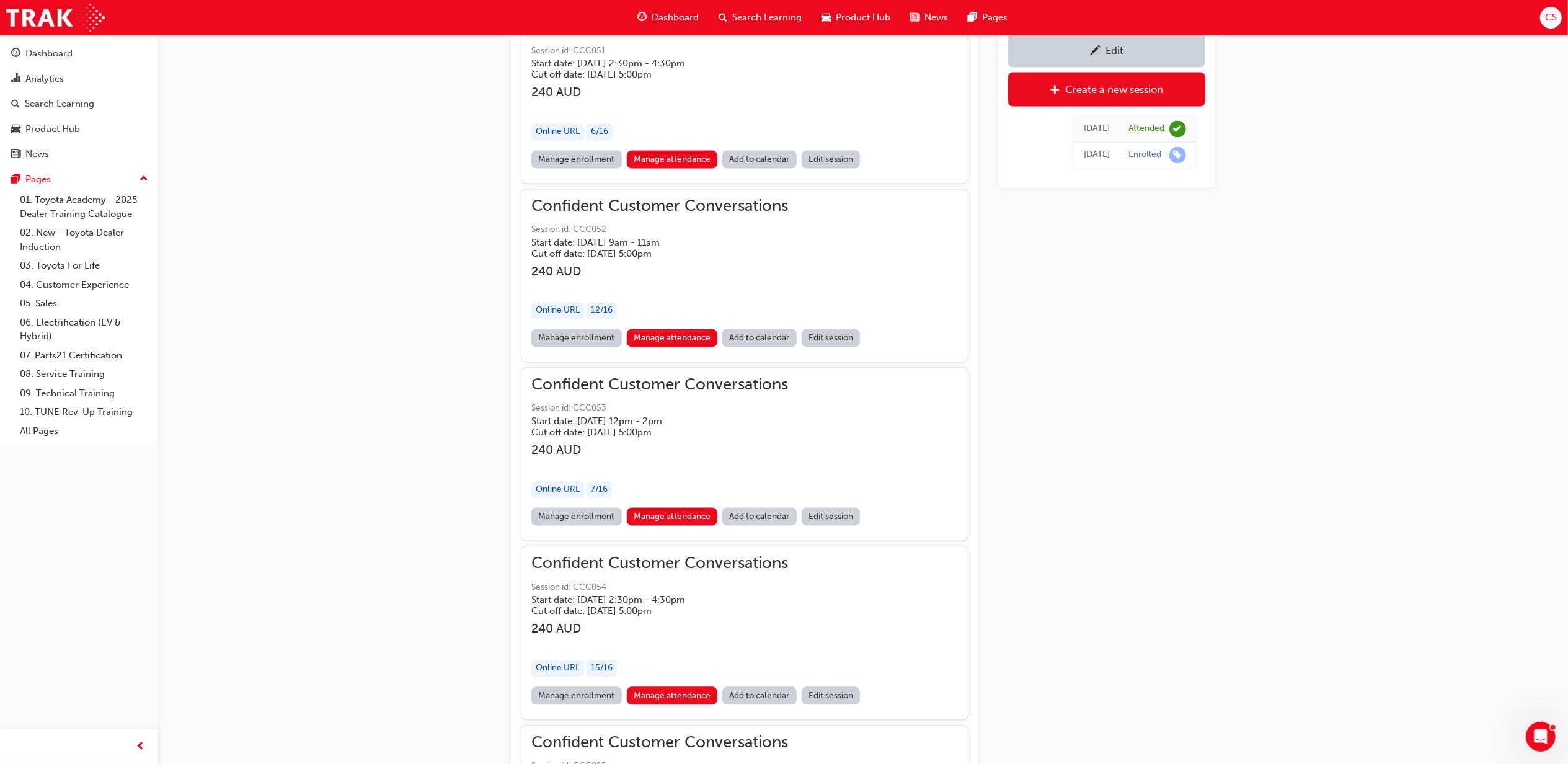
scroll to position [14519, 0]
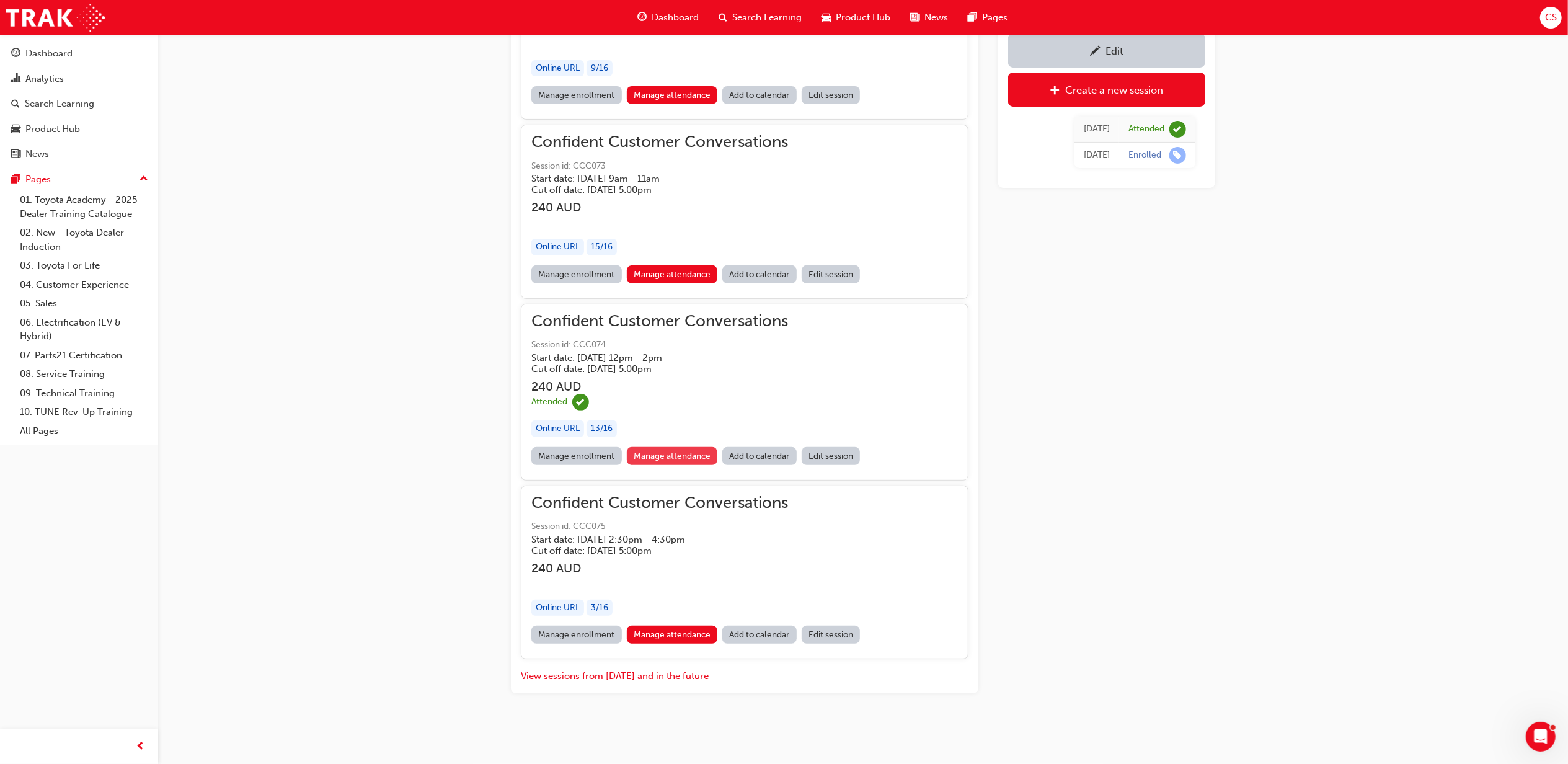
click at [682, 451] on link "Manage attendance" at bounding box center [673, 455] width 91 height 18
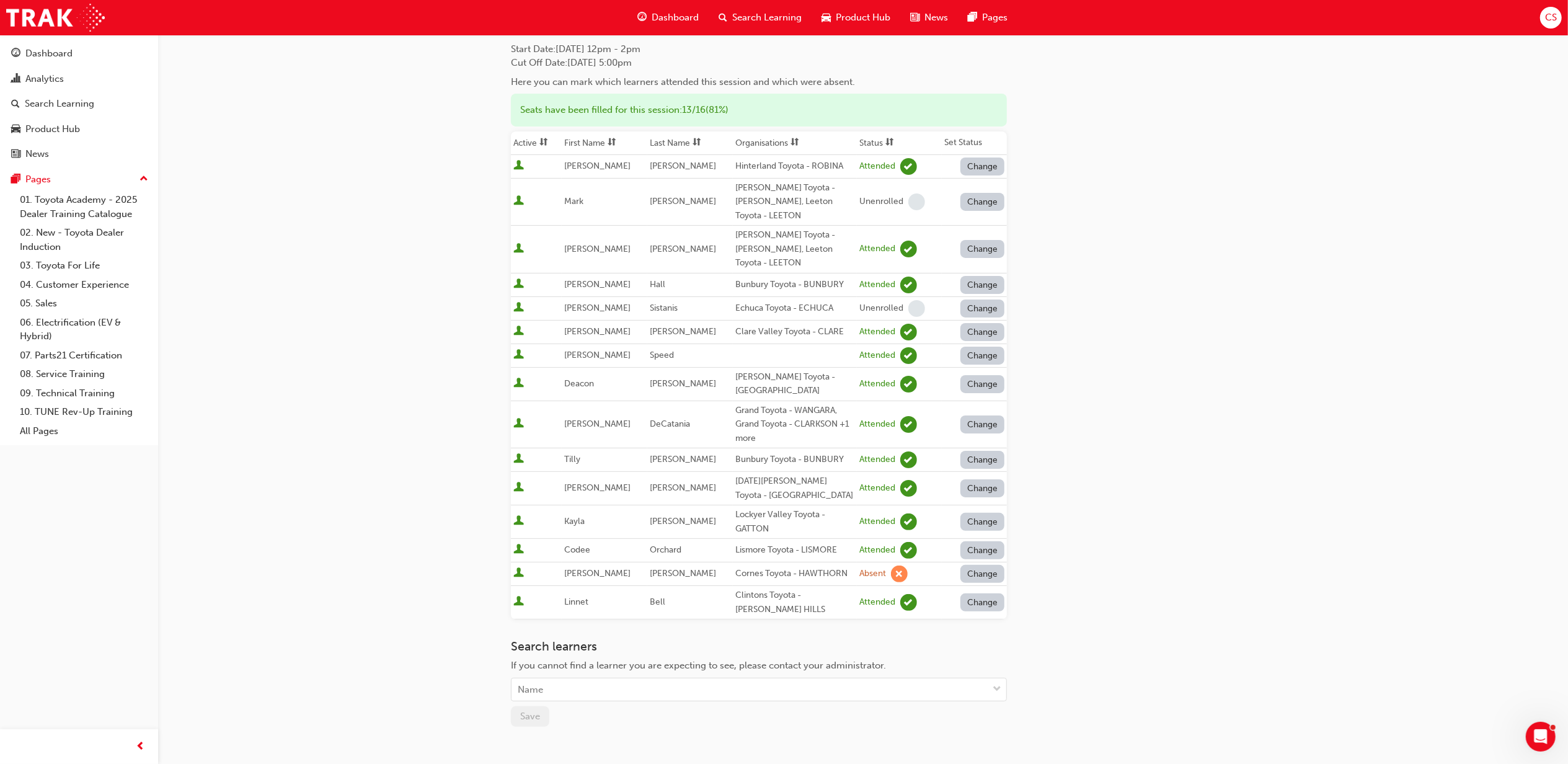
scroll to position [165, 0]
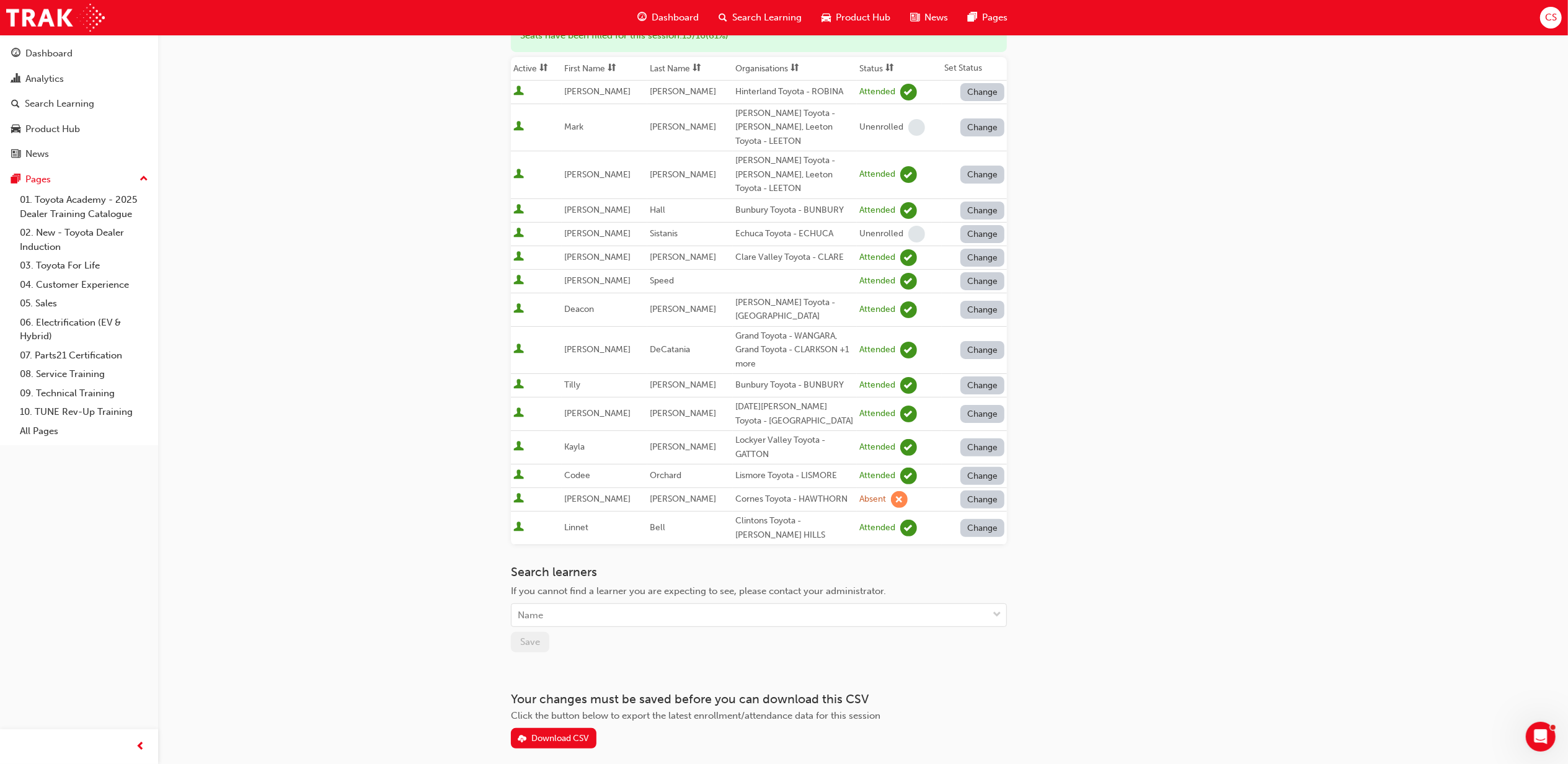
click at [1248, 414] on div "Go to session detail page Manage attendance for Confident Customer Conversation…" at bounding box center [784, 327] width 1568 height 984
